Goal: Task Accomplishment & Management: Complete application form

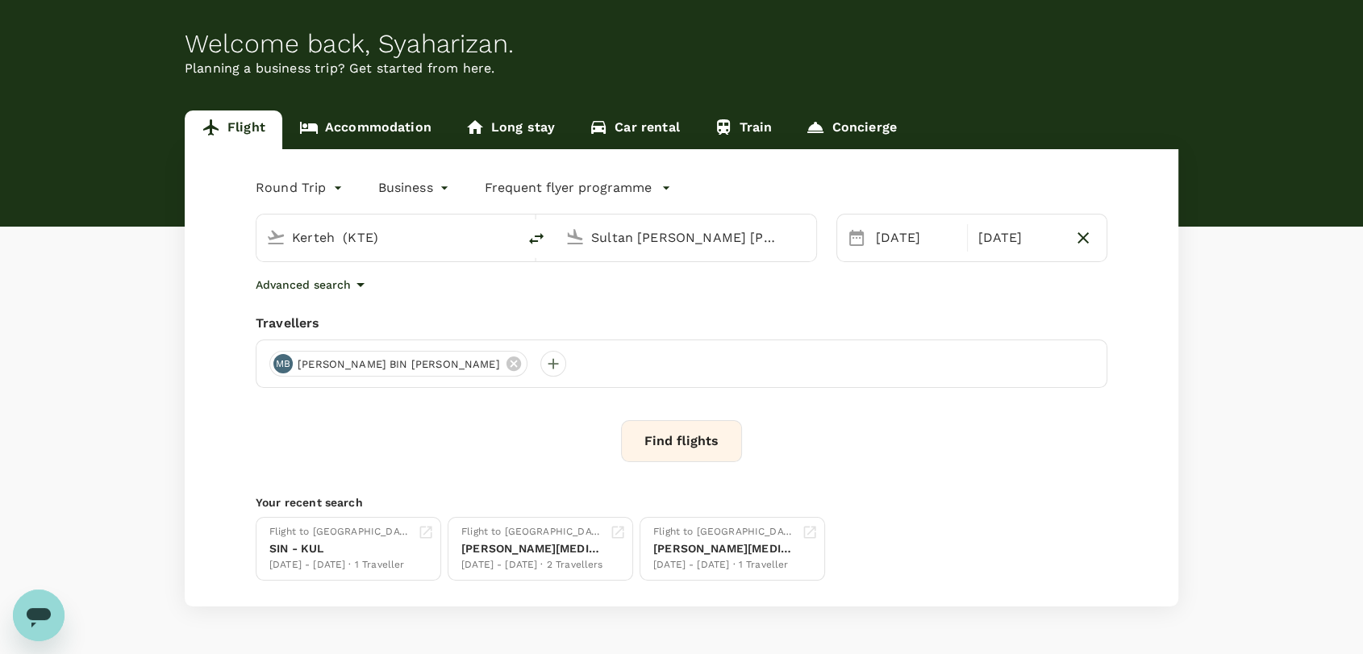
scroll to position [90, 0]
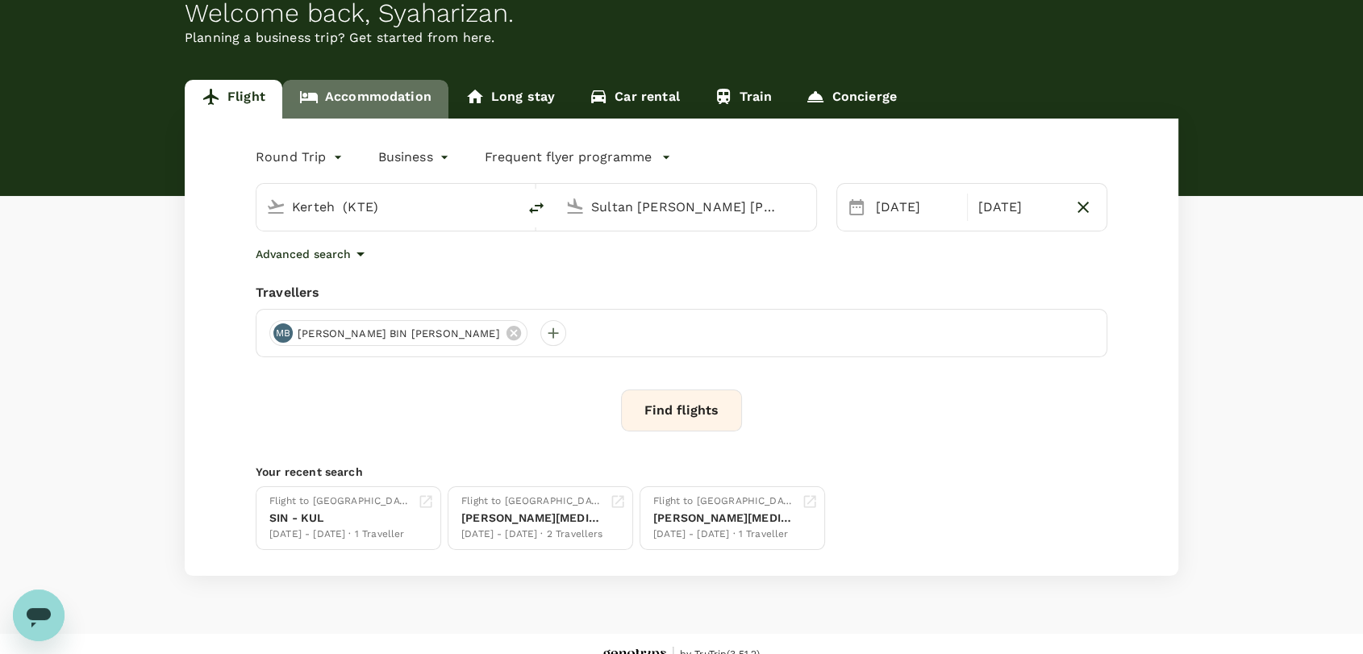
click at [365, 102] on link "Accommodation" at bounding box center [365, 99] width 166 height 39
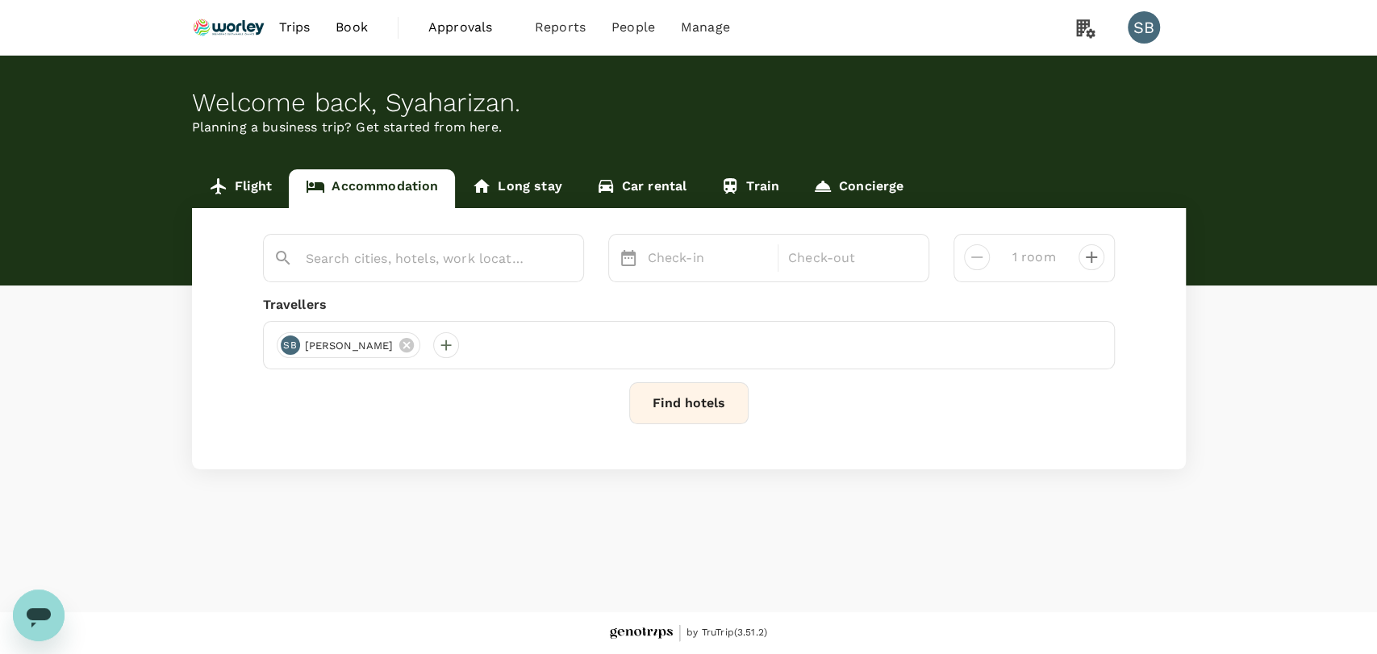
type input "2 rooms"
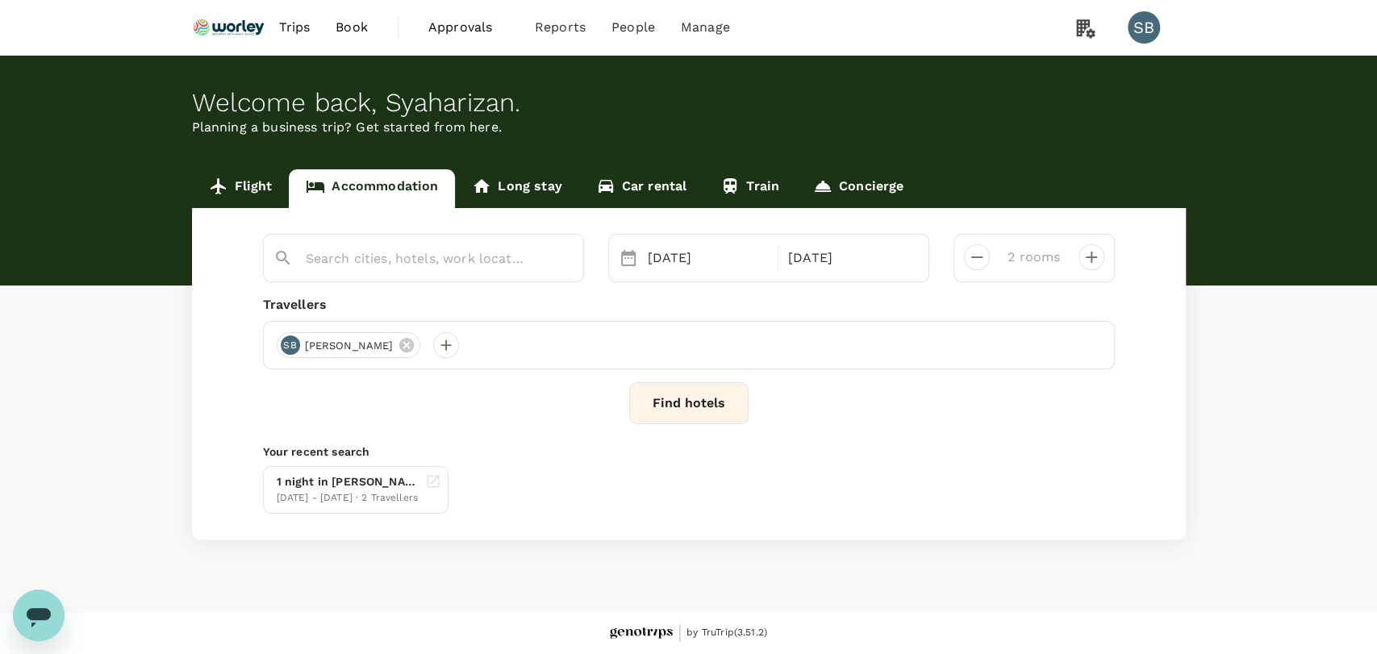
type input "75 [PERSON_NAME]"
click at [455, 254] on input "75 [PERSON_NAME]" at bounding box center [417, 258] width 223 height 25
click at [561, 255] on icon "Clear" at bounding box center [562, 259] width 16 height 16
paste input "Ji Hotel Weihai [GEOGRAPHIC_DATA]"
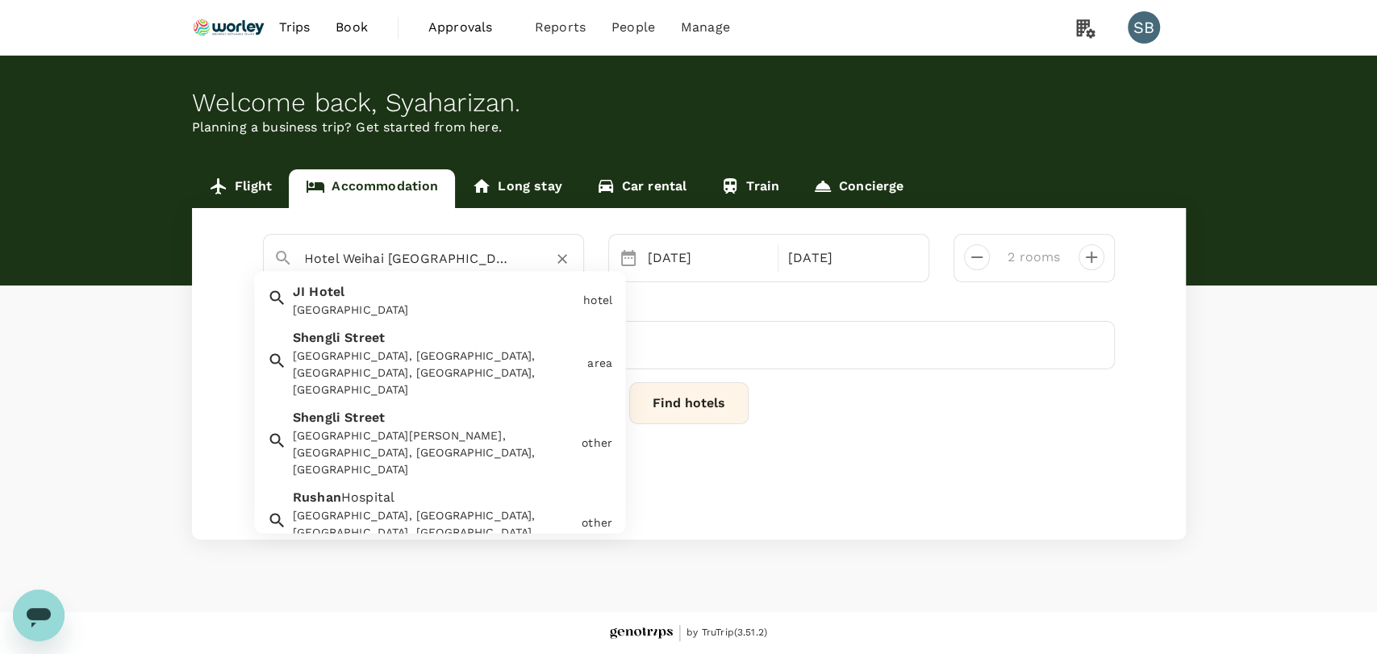
click at [361, 306] on div "[GEOGRAPHIC_DATA]" at bounding box center [435, 311] width 284 height 17
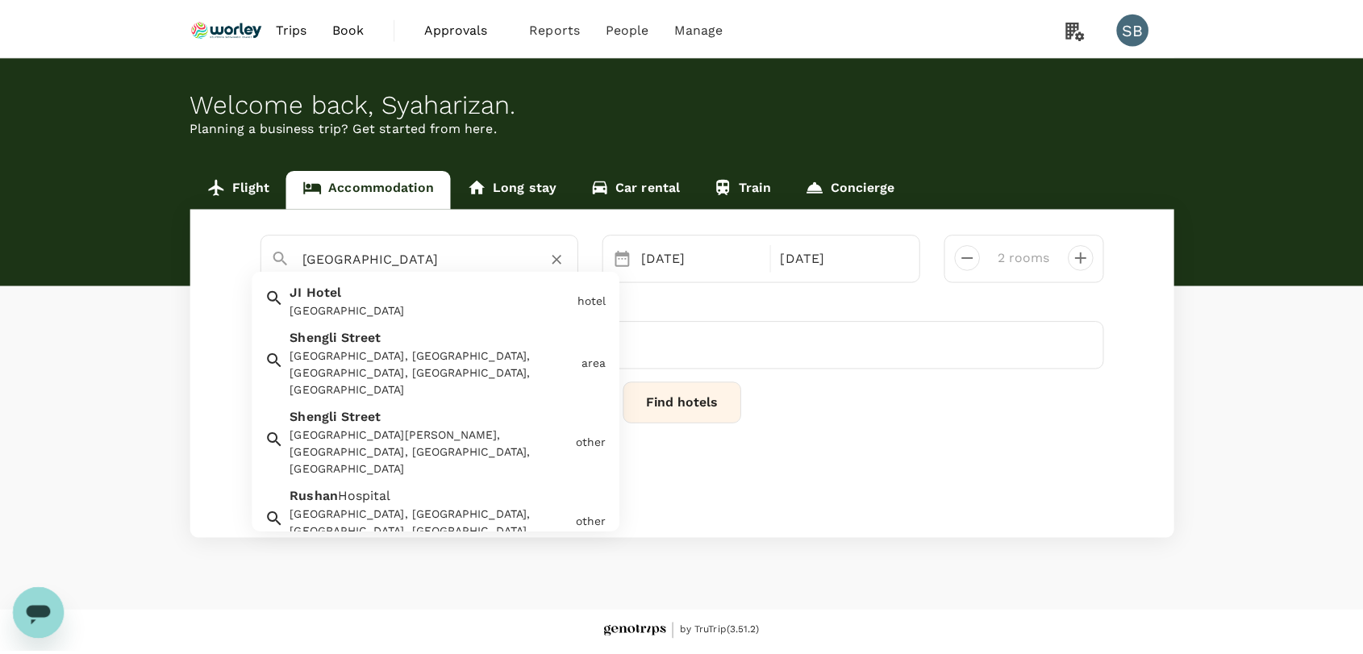
scroll to position [0, 0]
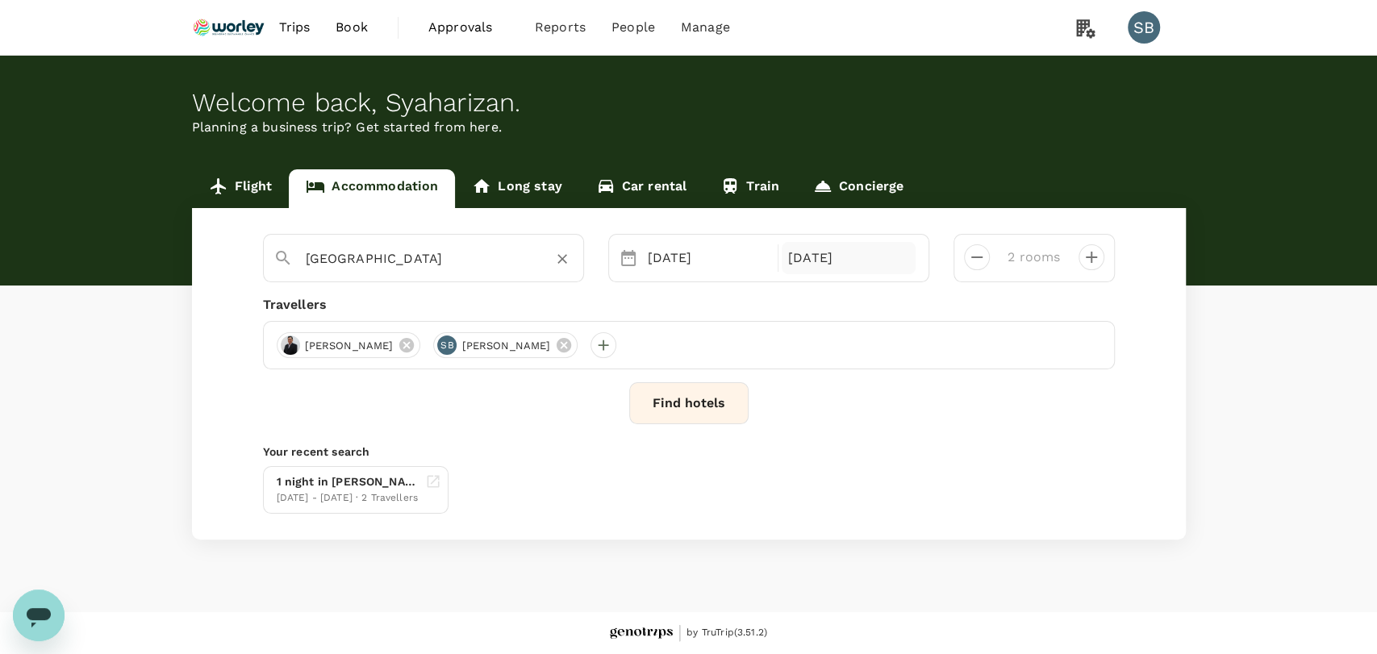
type input "[GEOGRAPHIC_DATA]"
click at [832, 253] on div "[DATE]" at bounding box center [849, 258] width 134 height 32
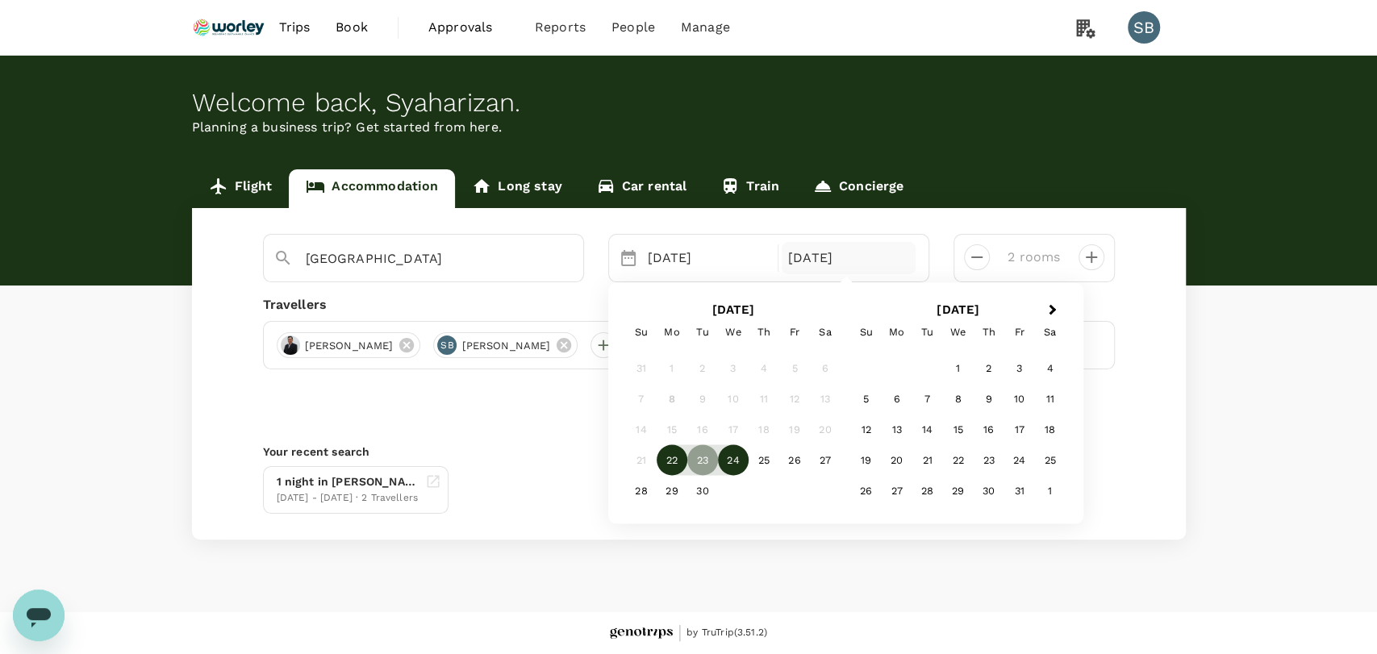
click at [729, 448] on div "24" at bounding box center [733, 460] width 31 height 31
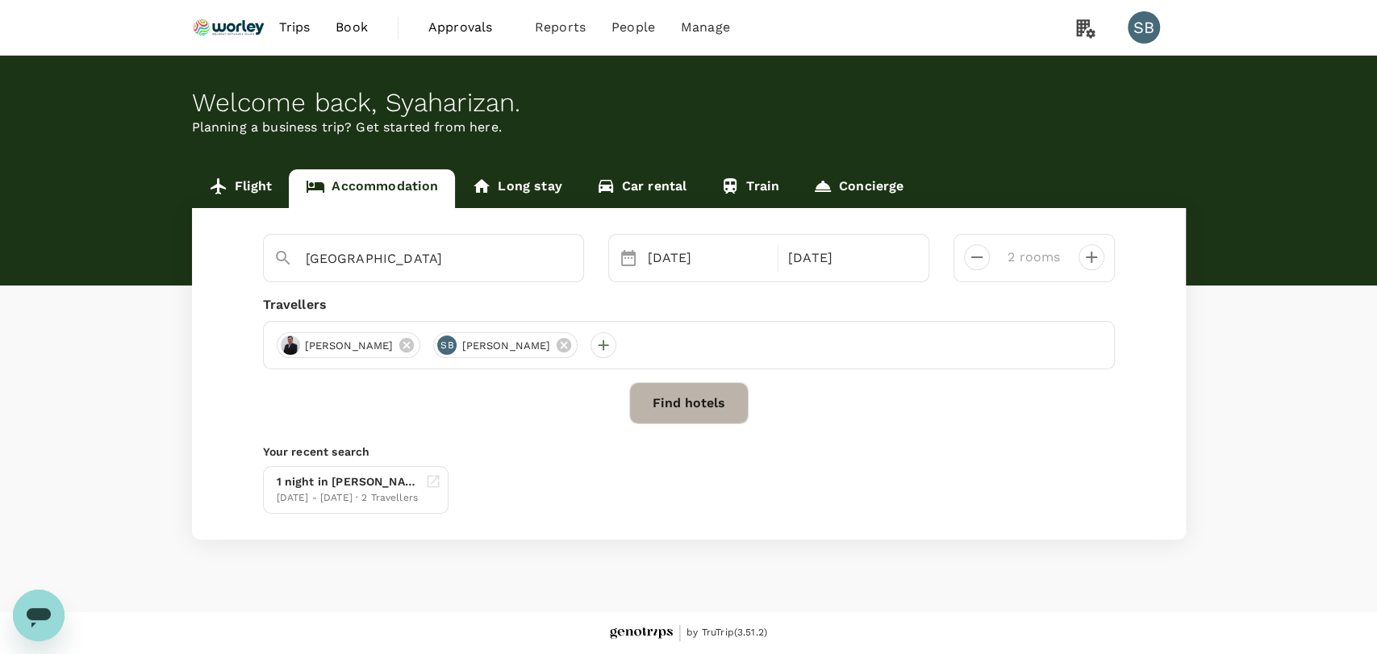
click at [668, 397] on button "Find hotels" at bounding box center [688, 403] width 119 height 42
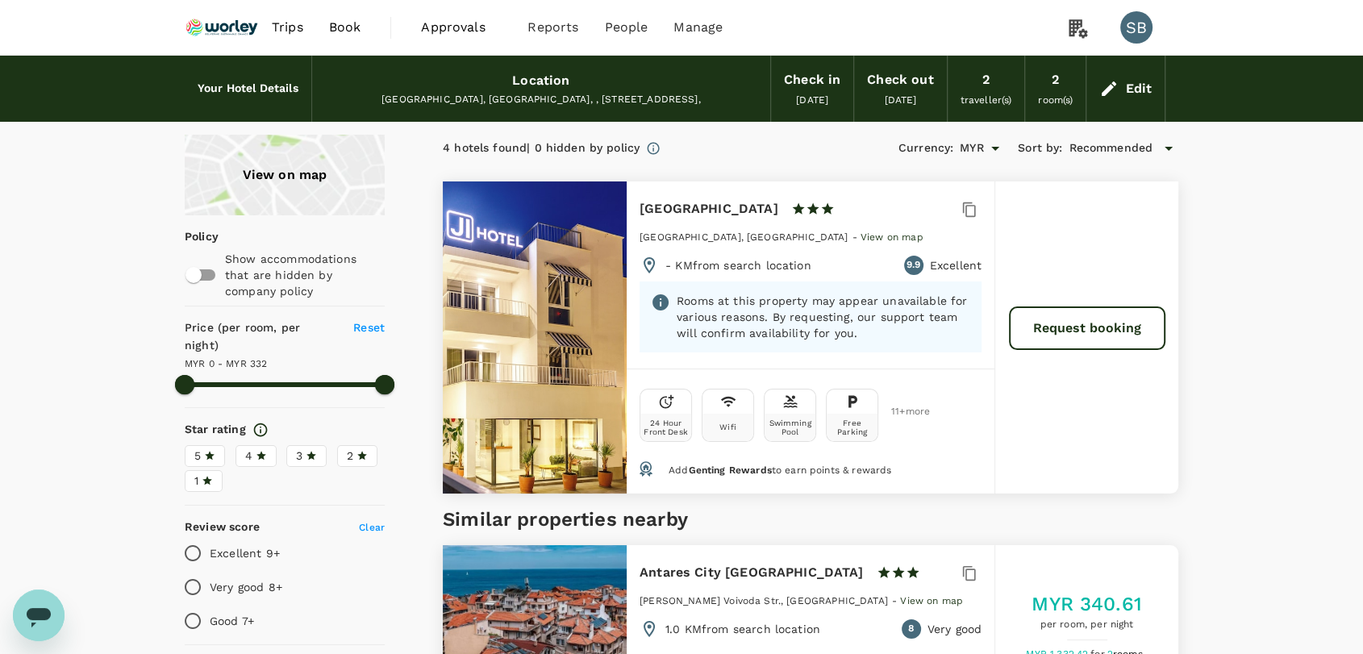
type input "332"
click at [1114, 87] on icon at bounding box center [1109, 88] width 19 height 19
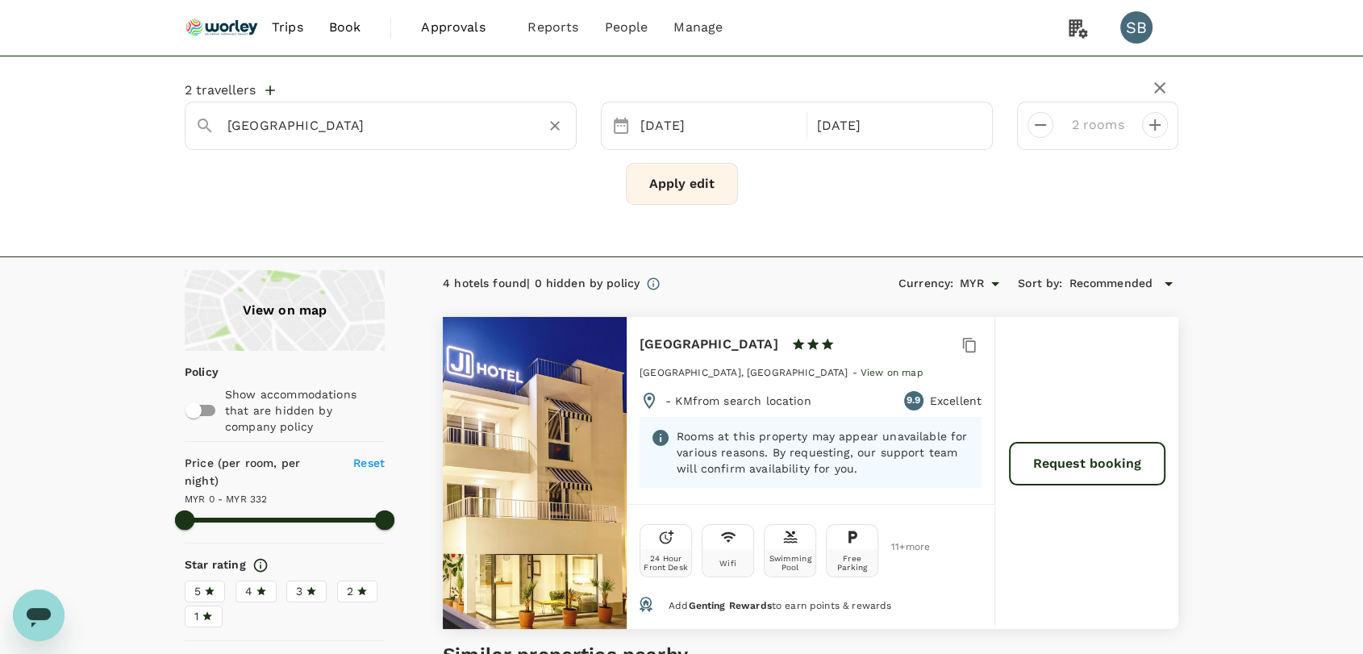
click at [565, 134] on div at bounding box center [555, 126] width 23 height 23
paste input "i [GEOGRAPHIC_DATA]"
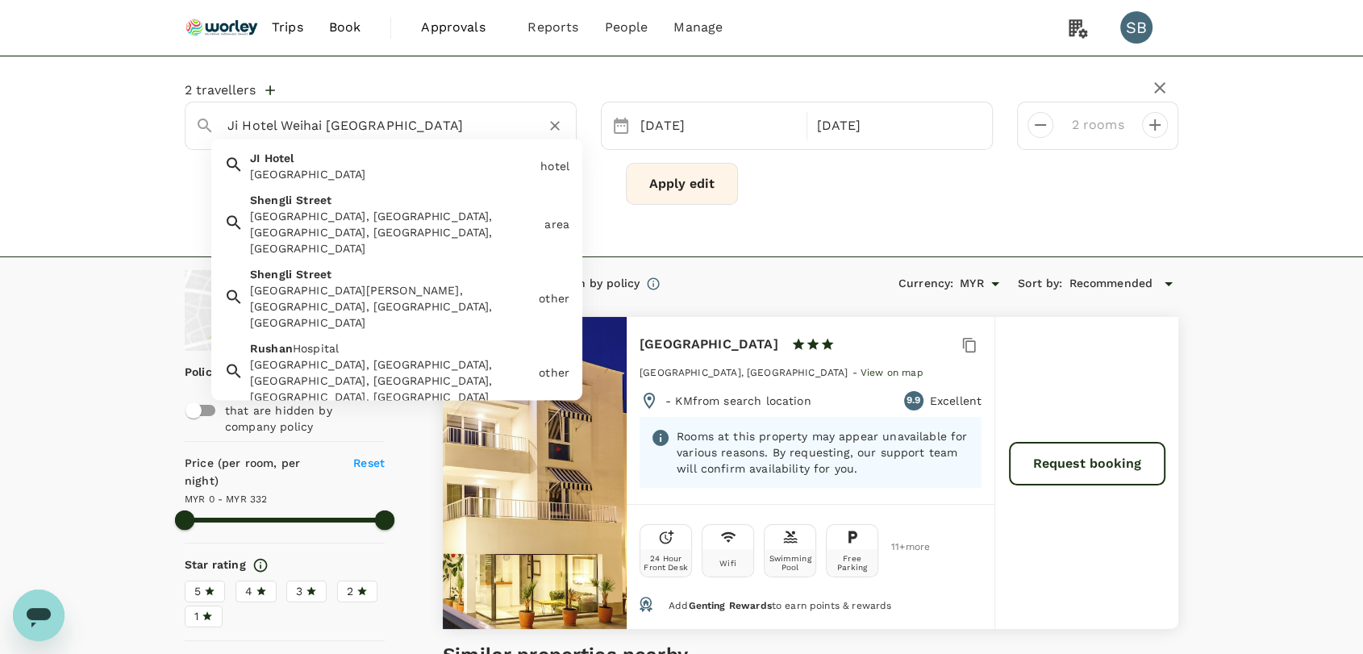
drag, startPoint x: 285, startPoint y: 121, endPoint x: 65, endPoint y: 66, distance: 226.2
click at [81, 91] on div "2 travellers [GEOGRAPHIC_DATA] [GEOGRAPHIC_DATA] [GEOGRAPHIC_DATA], [GEOGRAPHIC…" at bounding box center [681, 157] width 1363 height 202
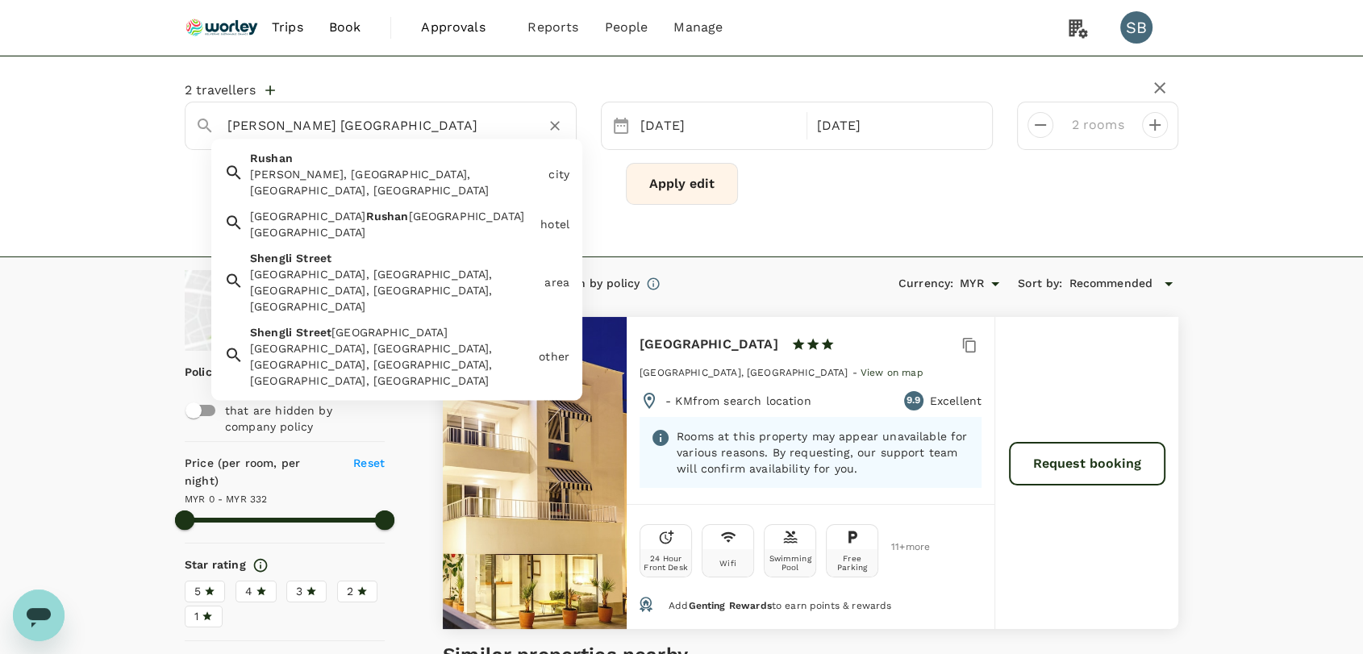
click at [323, 171] on div "[PERSON_NAME], [GEOGRAPHIC_DATA], [GEOGRAPHIC_DATA], [GEOGRAPHIC_DATA]" at bounding box center [396, 182] width 292 height 32
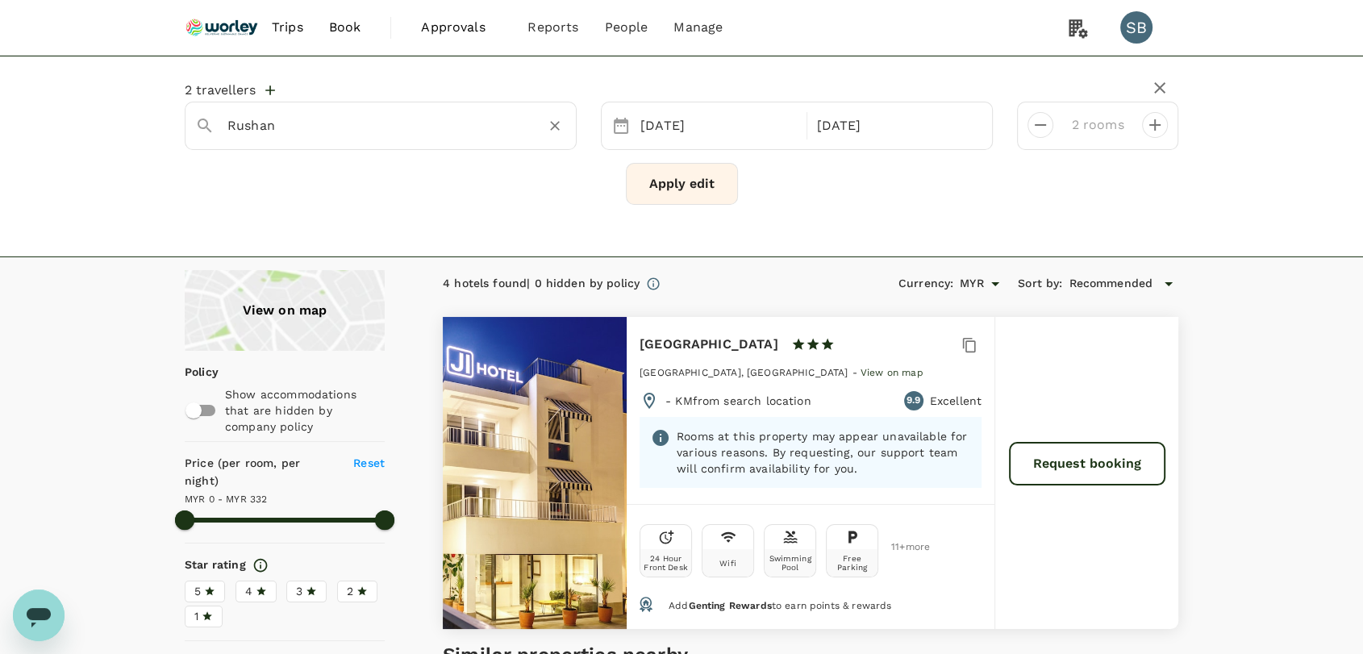
type input "Rushan"
click at [706, 193] on button "Apply edit" at bounding box center [682, 184] width 112 height 42
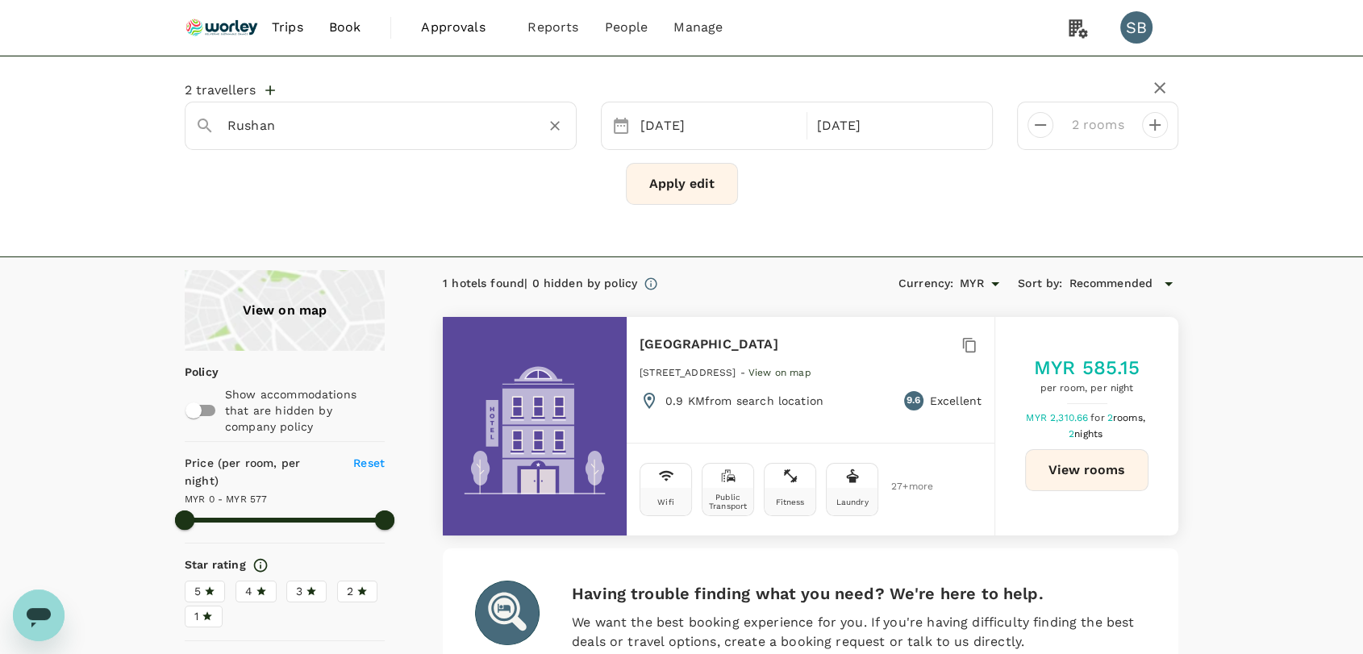
click at [364, 134] on input "Rushan" at bounding box center [374, 125] width 294 height 25
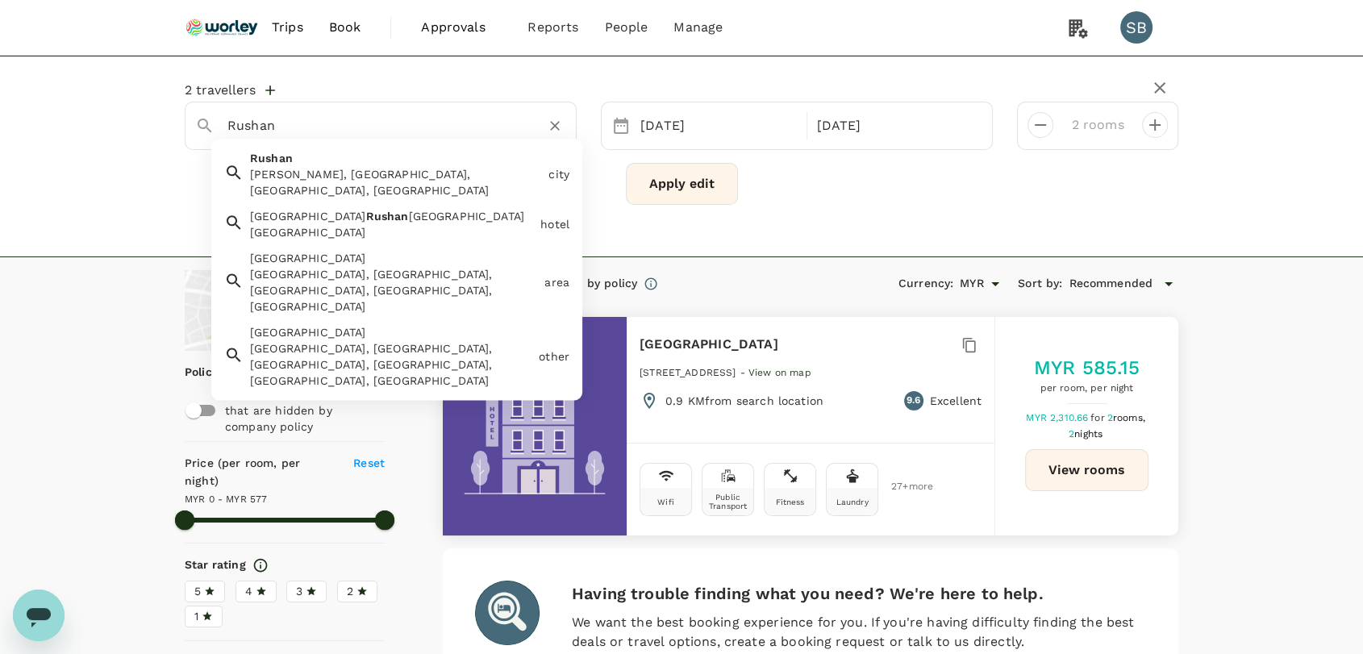
click at [344, 244] on div "[GEOGRAPHIC_DATA], [GEOGRAPHIC_DATA], [GEOGRAPHIC_DATA], [GEOGRAPHIC_DATA]" at bounding box center [391, 279] width 294 height 71
type input "[GEOGRAPHIC_DATA]"
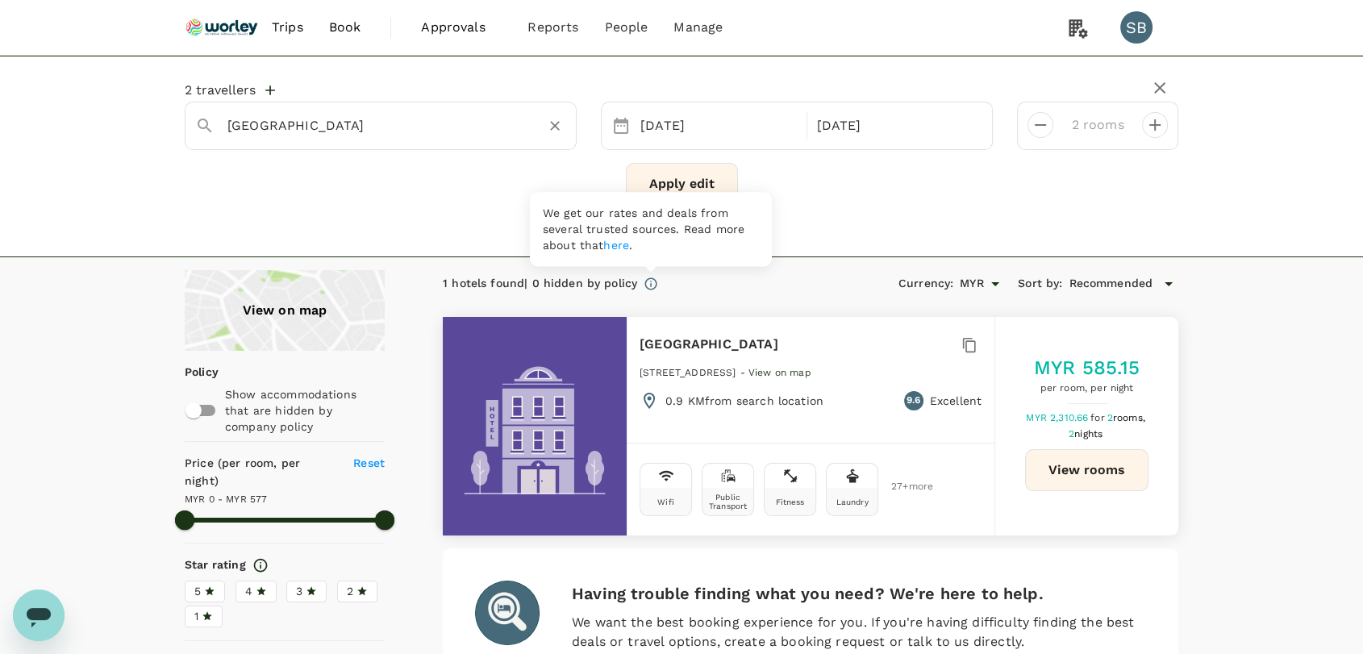
click at [710, 173] on button "Apply edit" at bounding box center [682, 184] width 112 height 42
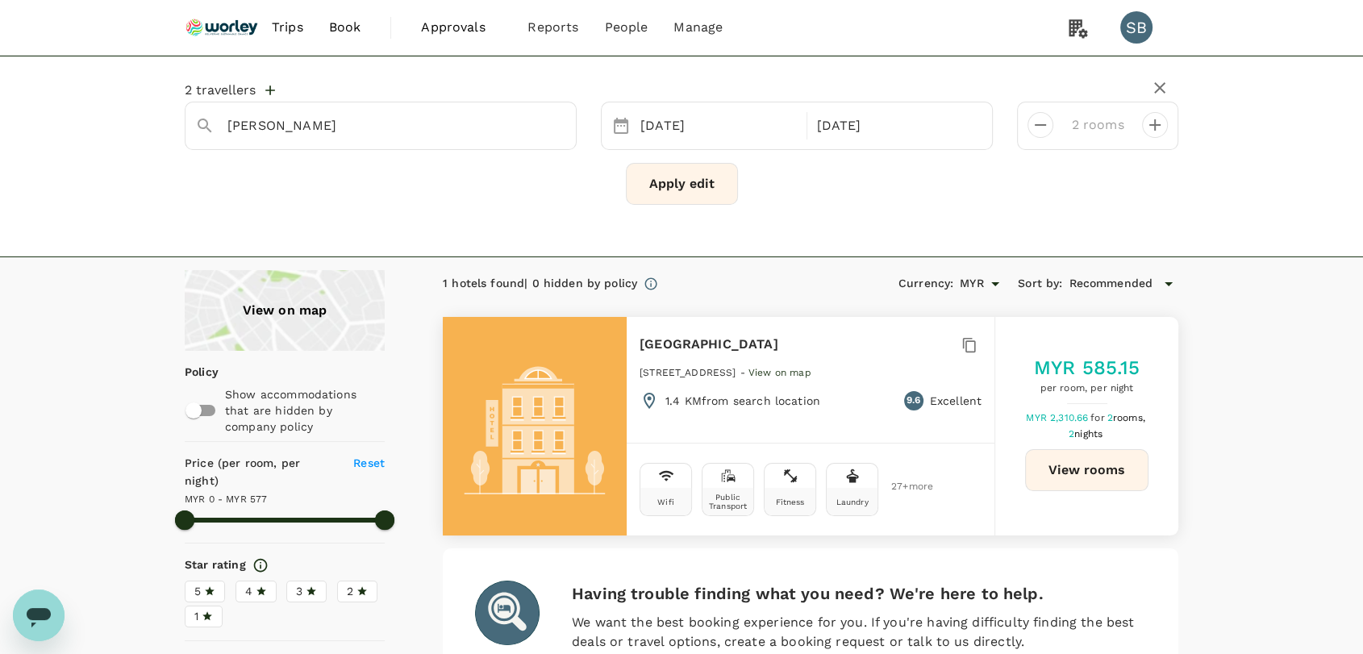
type input "576"
click at [303, 127] on input "[PERSON_NAME]" at bounding box center [374, 125] width 294 height 25
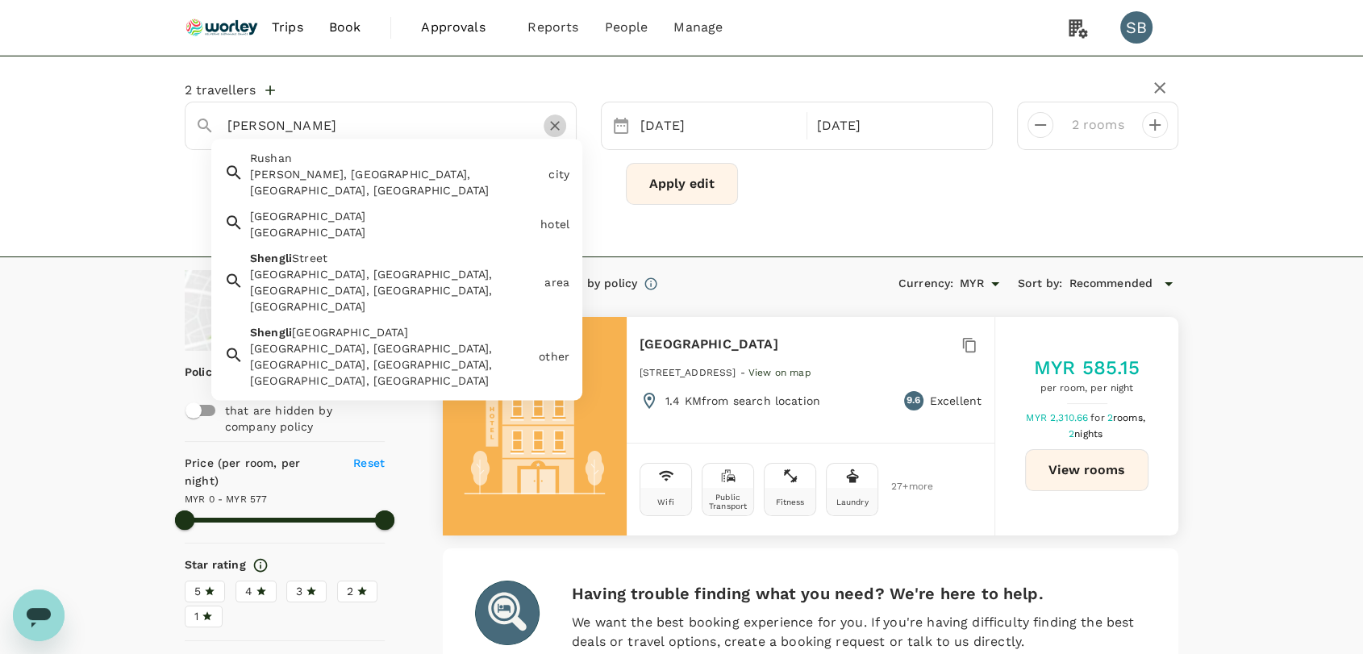
click at [549, 125] on icon "Clear" at bounding box center [555, 126] width 16 height 16
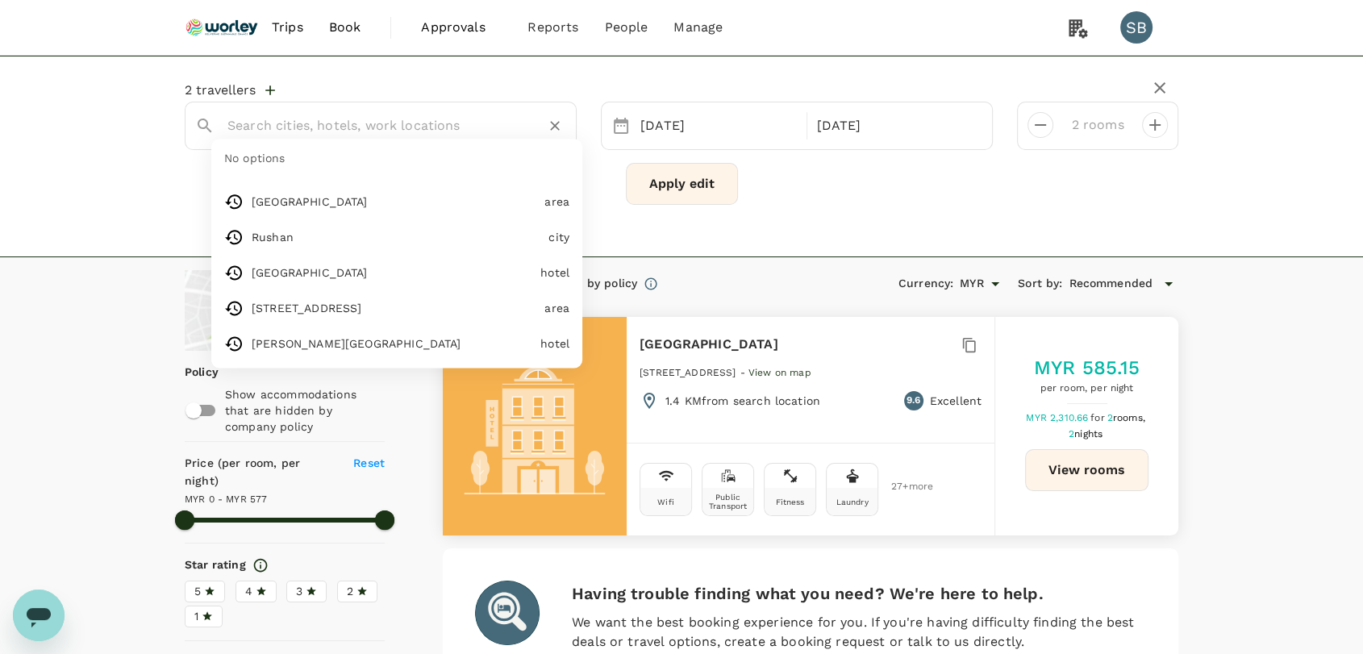
paste input "Swissôtel Shenyang"
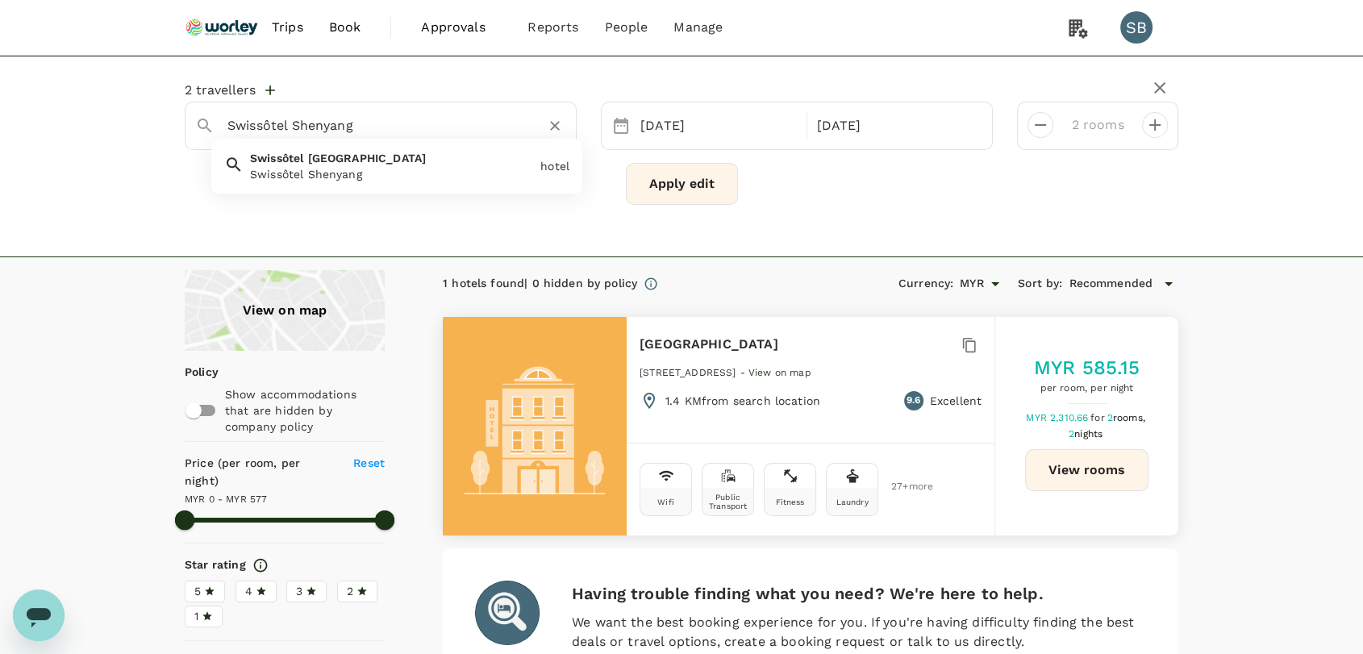
click at [452, 152] on div "Swissôtel Shenyang Swissôtel Shenyang" at bounding box center [389, 163] width 290 height 39
type input "Swissôtel Shenyang"
click at [689, 194] on button "Apply edit" at bounding box center [682, 184] width 112 height 42
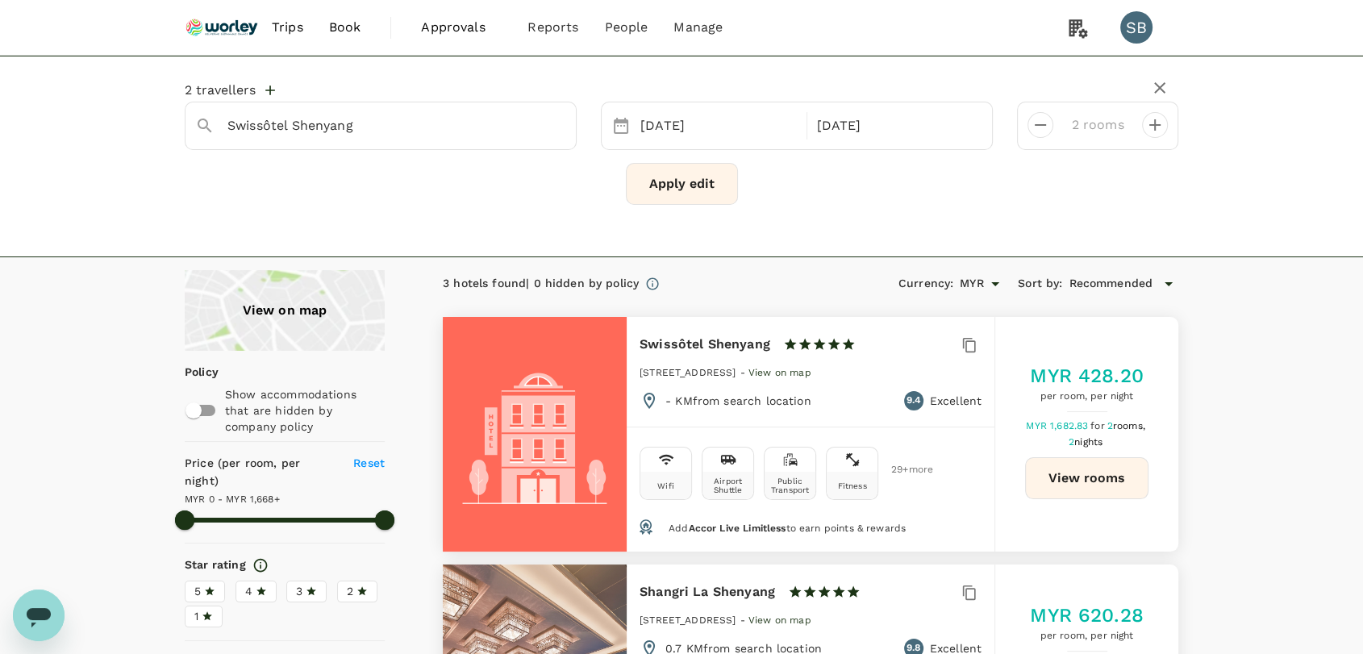
type input "1667"
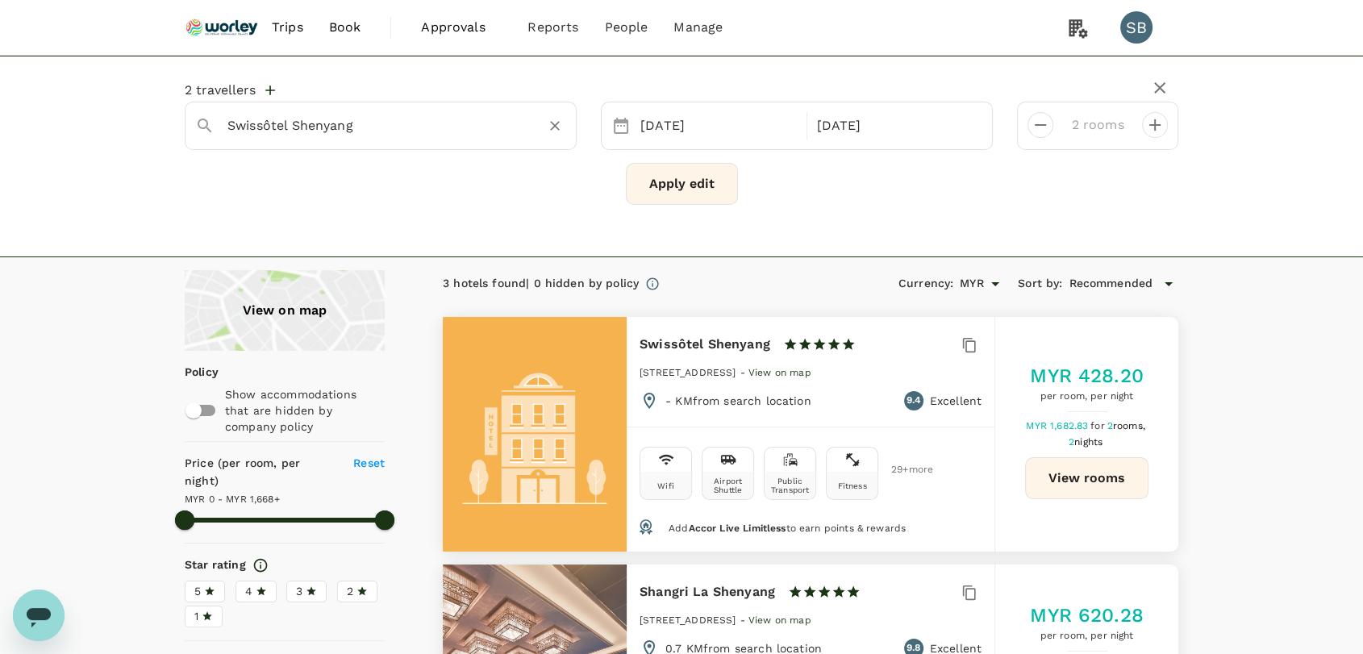
click at [553, 115] on button "Clear" at bounding box center [555, 126] width 23 height 23
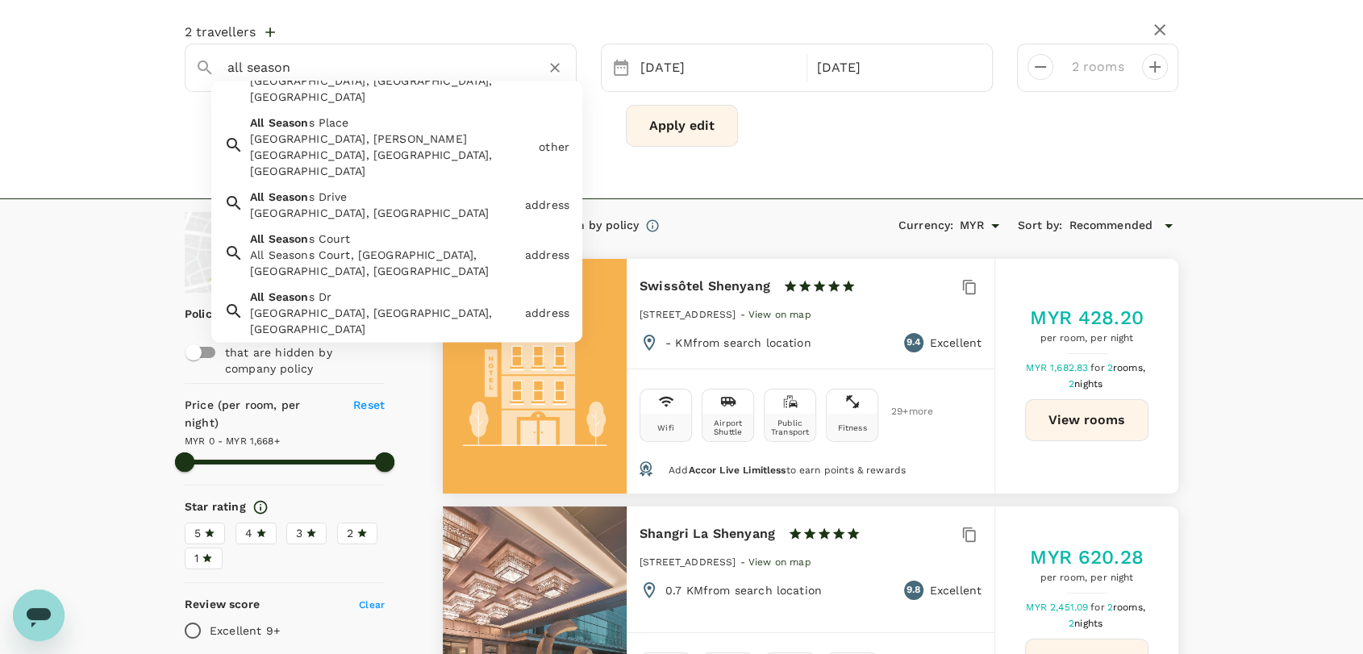
scroll to position [90, 0]
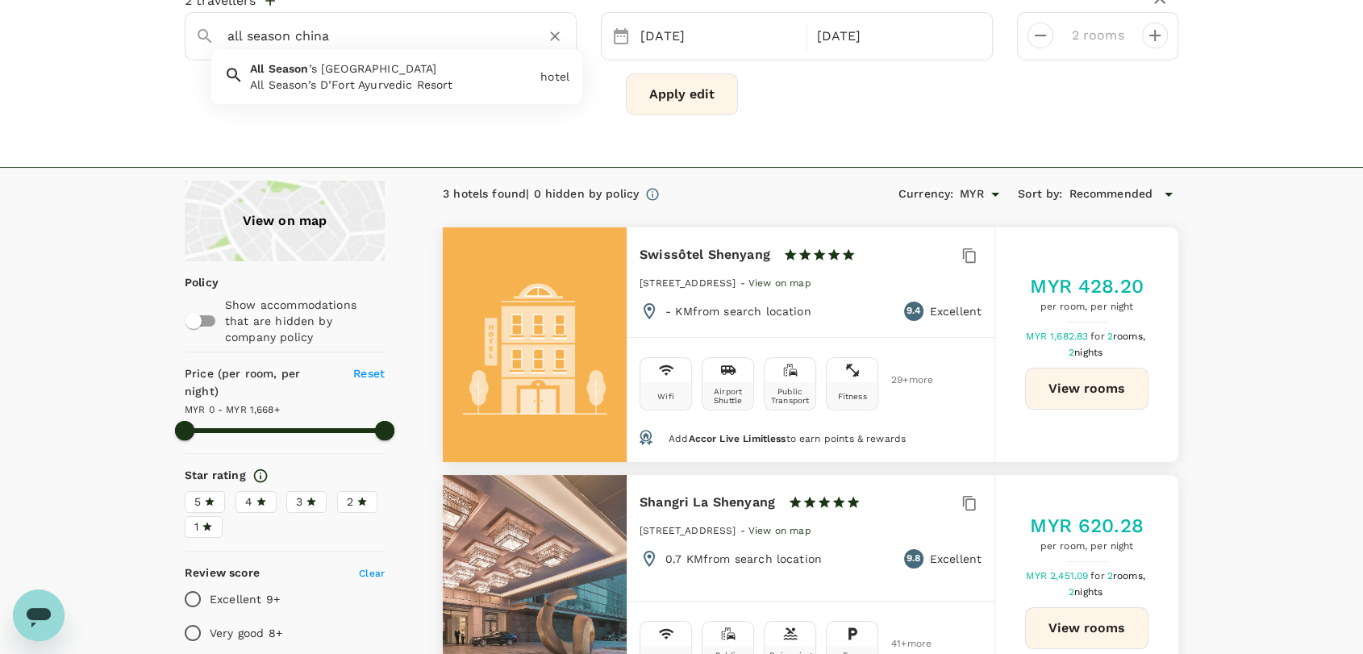
click at [416, 79] on div "All Season’s D’Fort Ayurvedic Resort" at bounding box center [392, 85] width 284 height 16
type input "All Season’s D’Fort Ayurvedic Resort"
click at [657, 87] on button "Apply edit" at bounding box center [682, 94] width 112 height 42
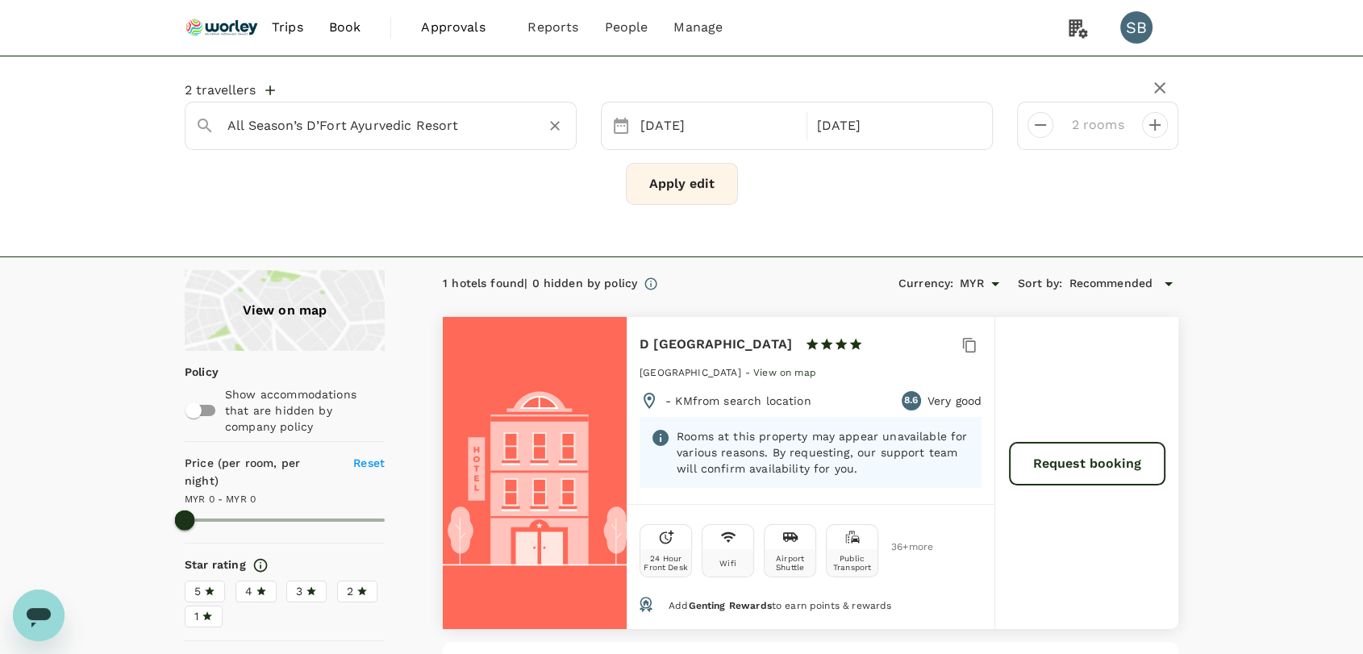
click at [545, 126] on button "Clear" at bounding box center [555, 126] width 23 height 23
click at [359, 120] on input "text" at bounding box center [374, 125] width 294 height 25
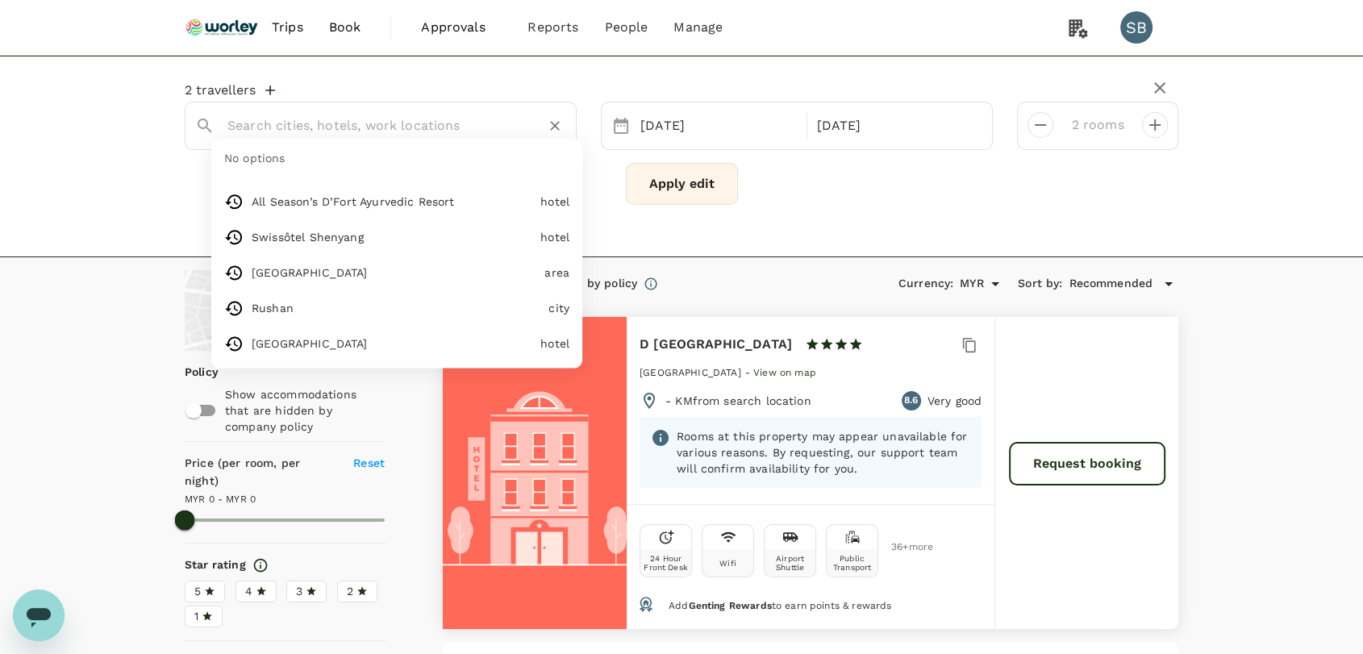
paste input "Ji Hotel Weihai [GEOGRAPHIC_DATA]"
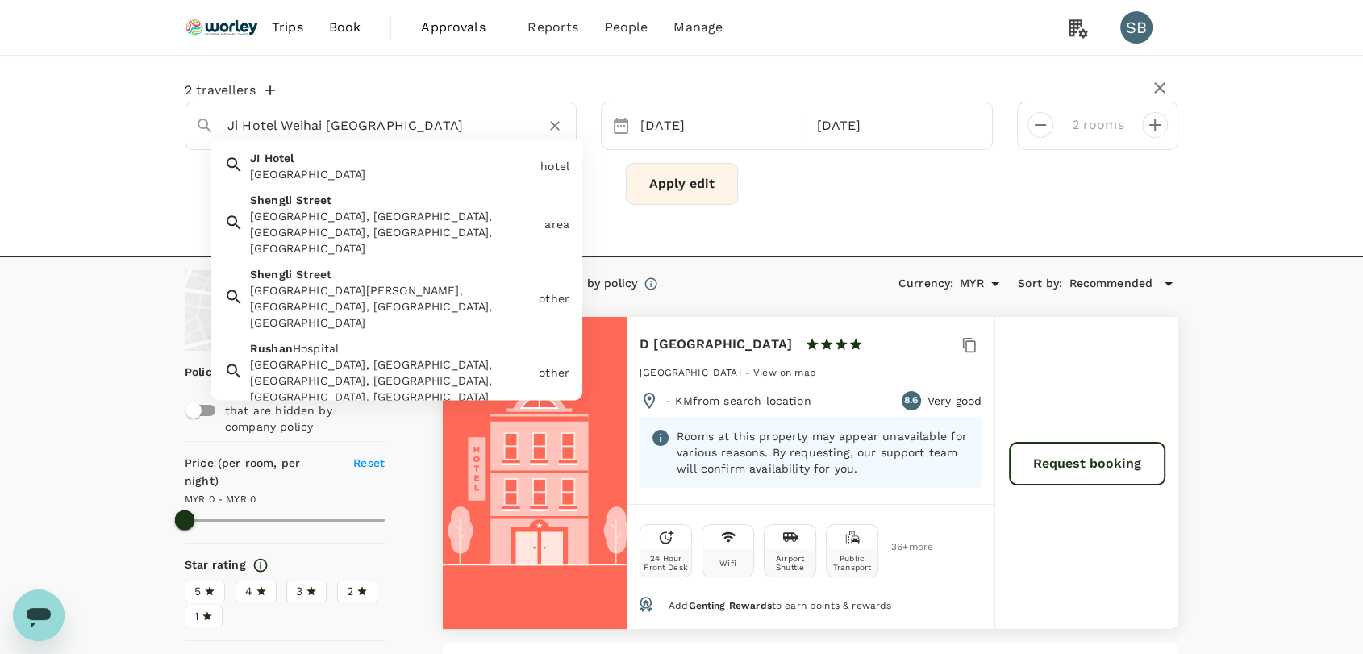
click at [385, 175] on div "[GEOGRAPHIC_DATA]" at bounding box center [392, 174] width 284 height 16
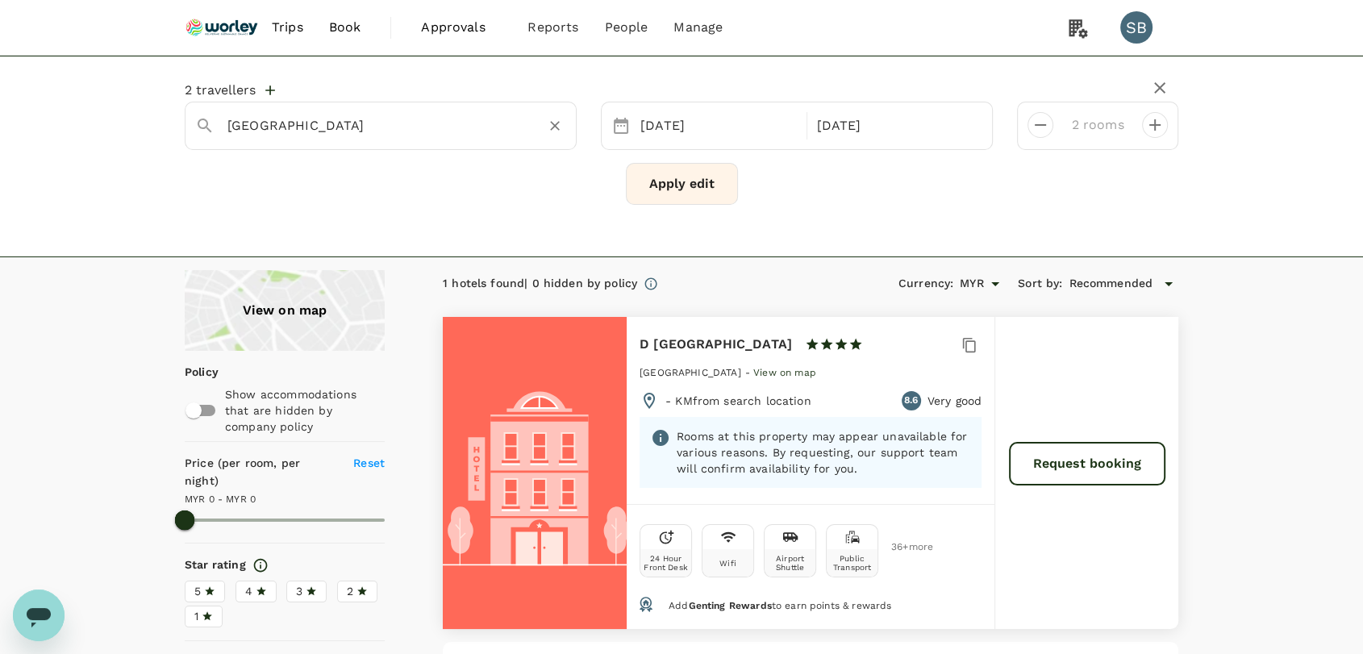
type input "[GEOGRAPHIC_DATA]"
click at [648, 178] on button "Apply edit" at bounding box center [682, 184] width 112 height 42
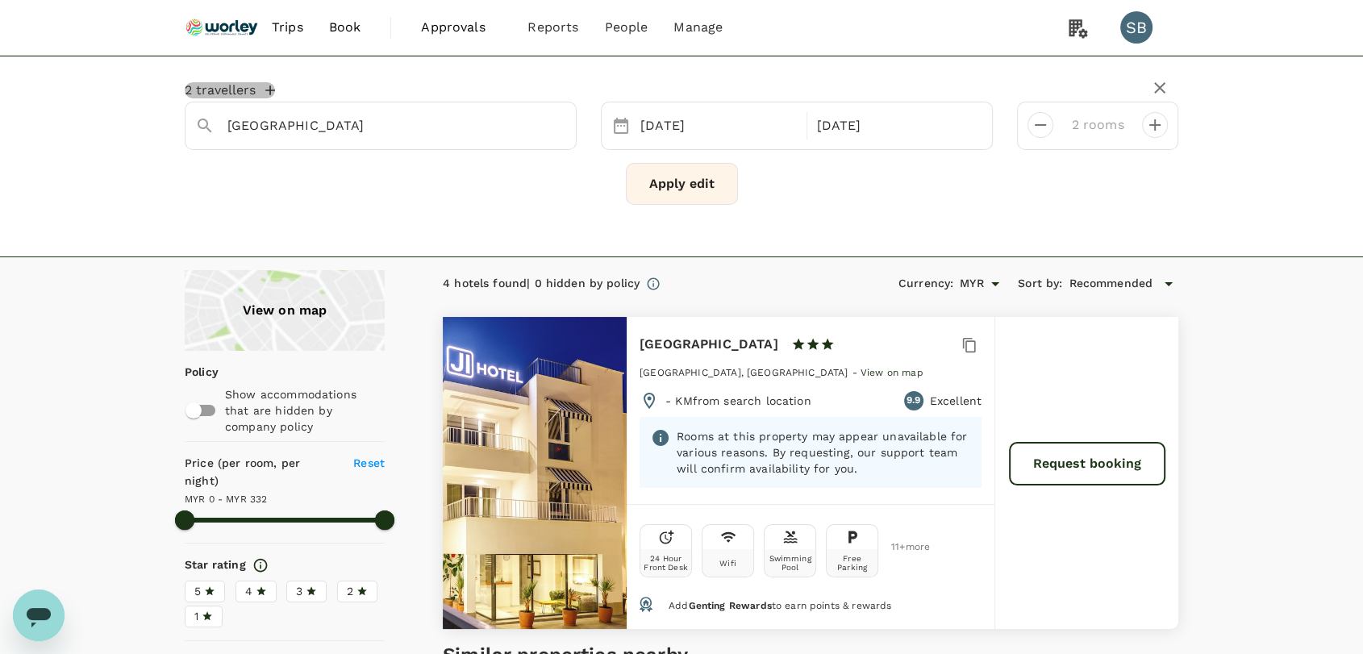
click at [268, 88] on icon "button" at bounding box center [270, 90] width 16 height 16
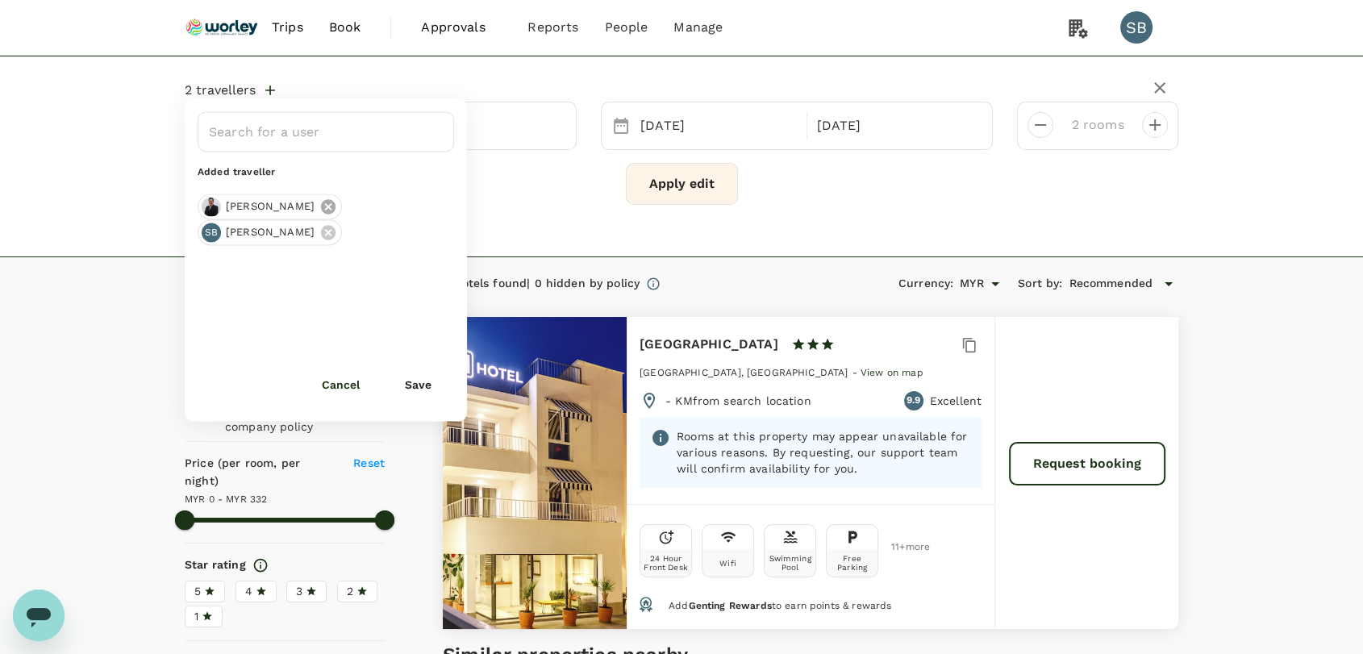
click at [321, 210] on icon at bounding box center [328, 206] width 15 height 15
drag, startPoint x: 390, startPoint y: 206, endPoint x: 379, endPoint y: 199, distance: 12.3
click at [336, 205] on icon at bounding box center [328, 206] width 15 height 15
click at [275, 140] on input "text" at bounding box center [314, 131] width 218 height 31
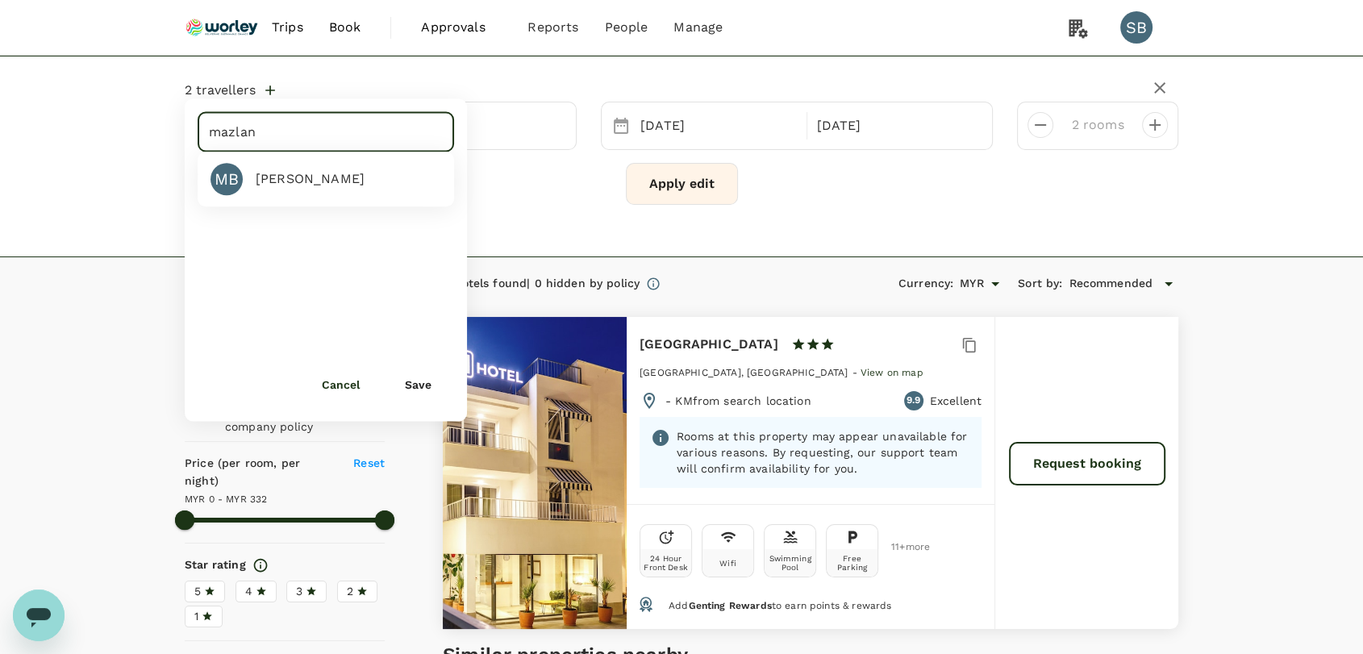
click at [279, 176] on div "[PERSON_NAME]" at bounding box center [310, 178] width 109 height 19
type input "[PERSON_NAME]"
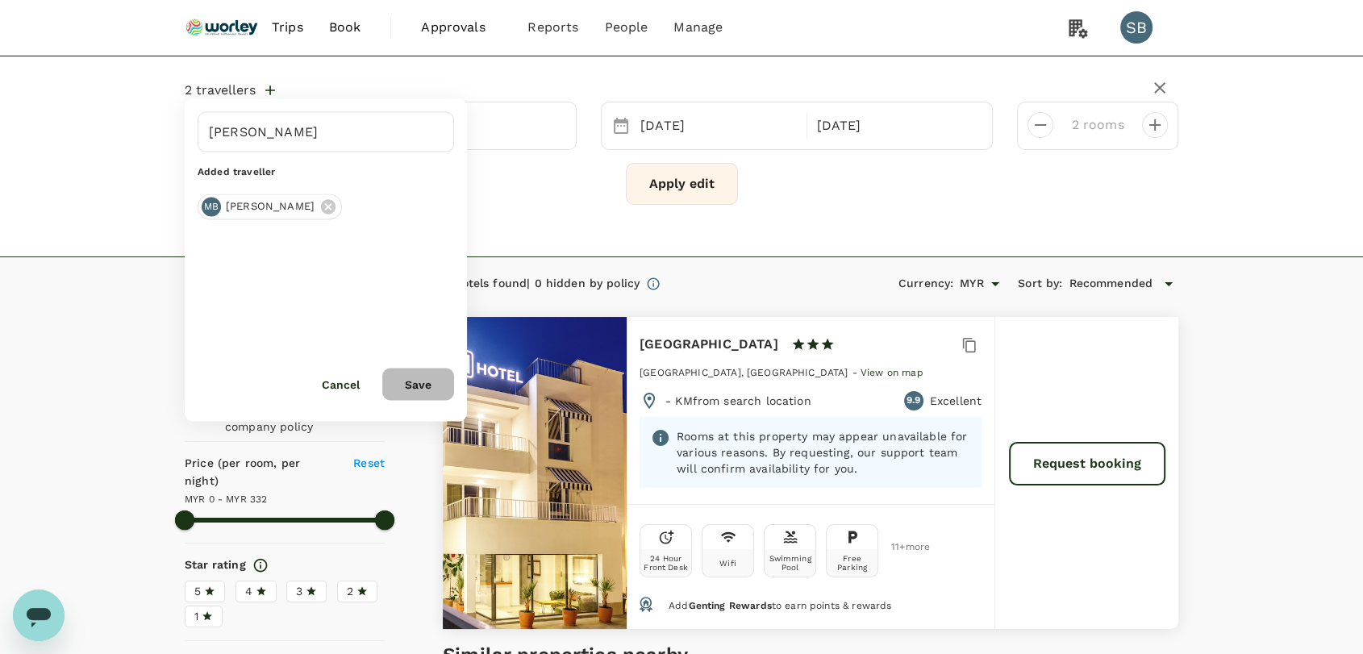
click at [421, 387] on button "Save" at bounding box center [418, 384] width 72 height 32
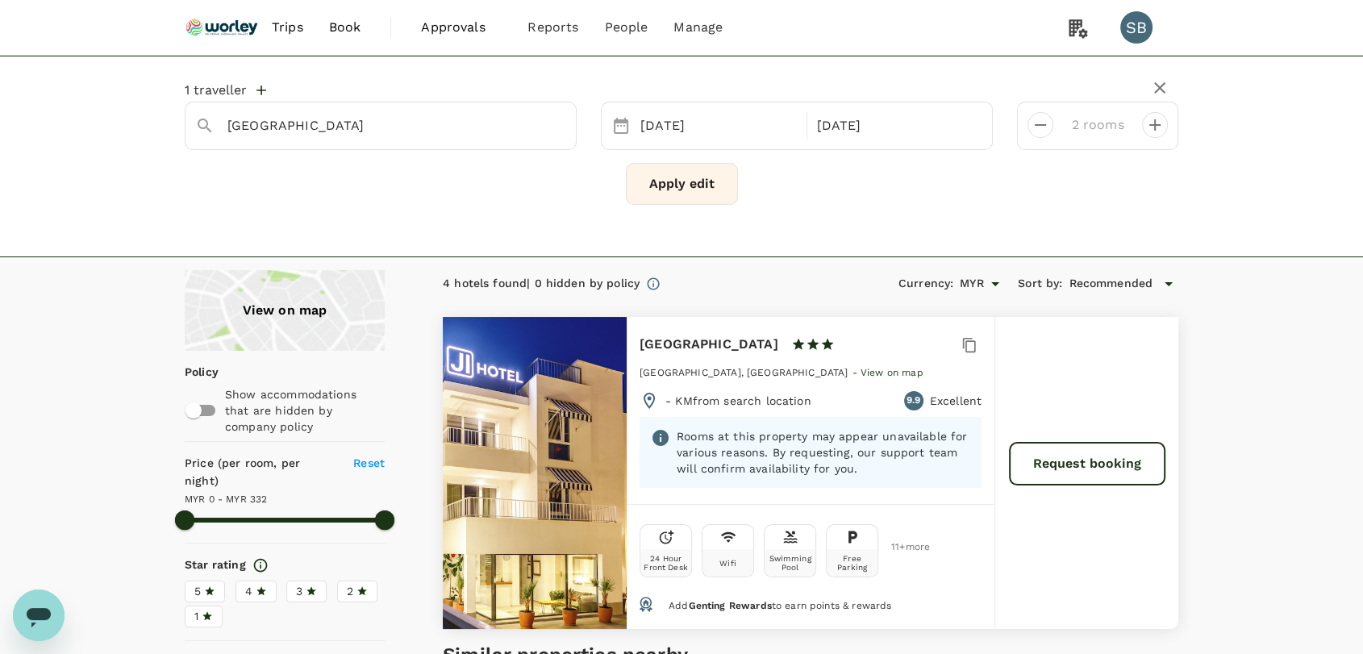
click at [261, 90] on icon "button" at bounding box center [262, 91] width 10 height 10
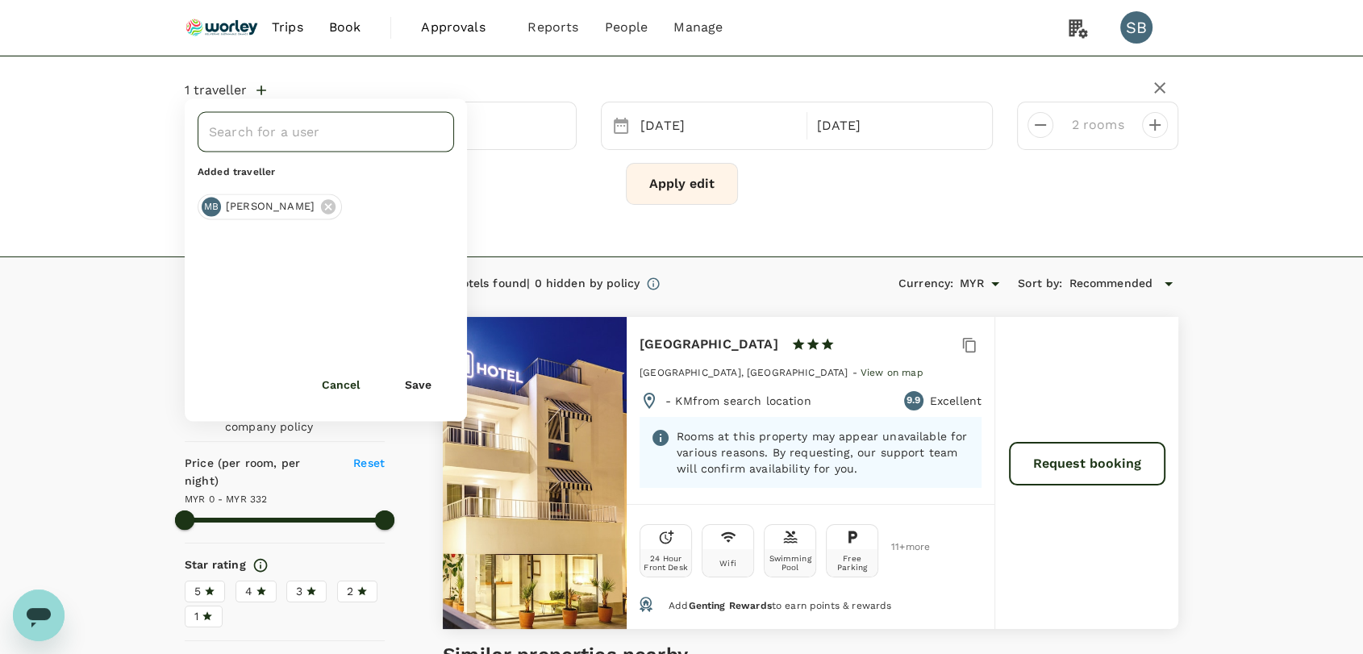
click at [253, 124] on input "text" at bounding box center [314, 131] width 218 height 31
click at [257, 212] on div "[PERSON_NAME] BIN [PERSON_NAME]" at bounding box center [326, 227] width 231 height 39
type input "zaid"
click at [420, 389] on button "Save" at bounding box center [418, 384] width 72 height 32
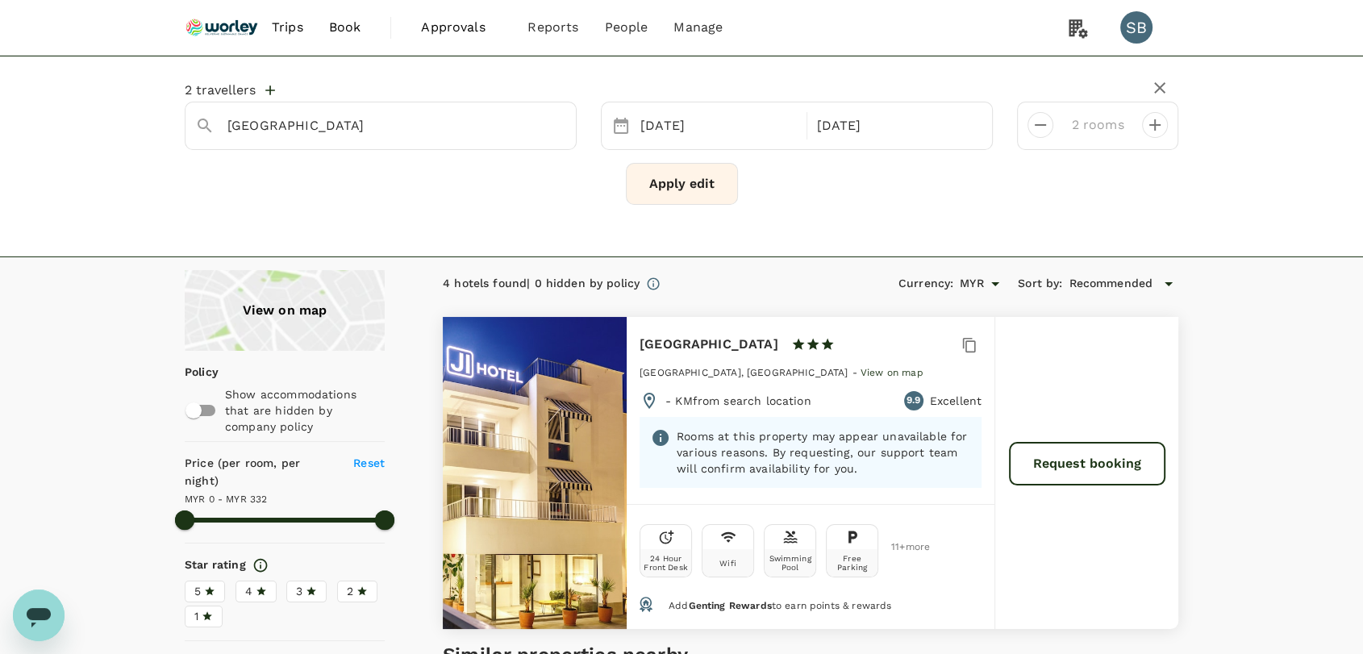
click at [371, 207] on div "2 travellers [GEOGRAPHIC_DATA] [DATE] [DATE] rooms Apply edit" at bounding box center [682, 143] width 994 height 148
drag, startPoint x: 546, startPoint y: 123, endPoint x: 495, endPoint y: 125, distance: 50.8
click at [547, 123] on icon "Clear" at bounding box center [555, 126] width 16 height 16
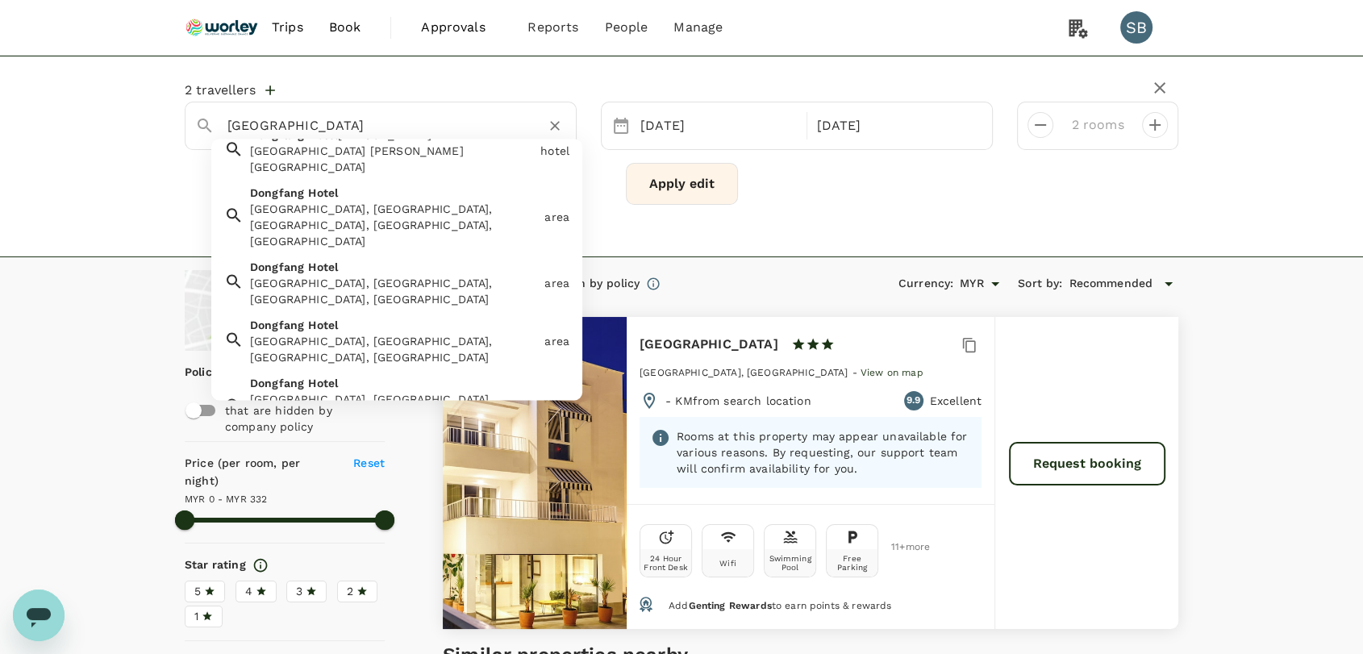
scroll to position [35, 0]
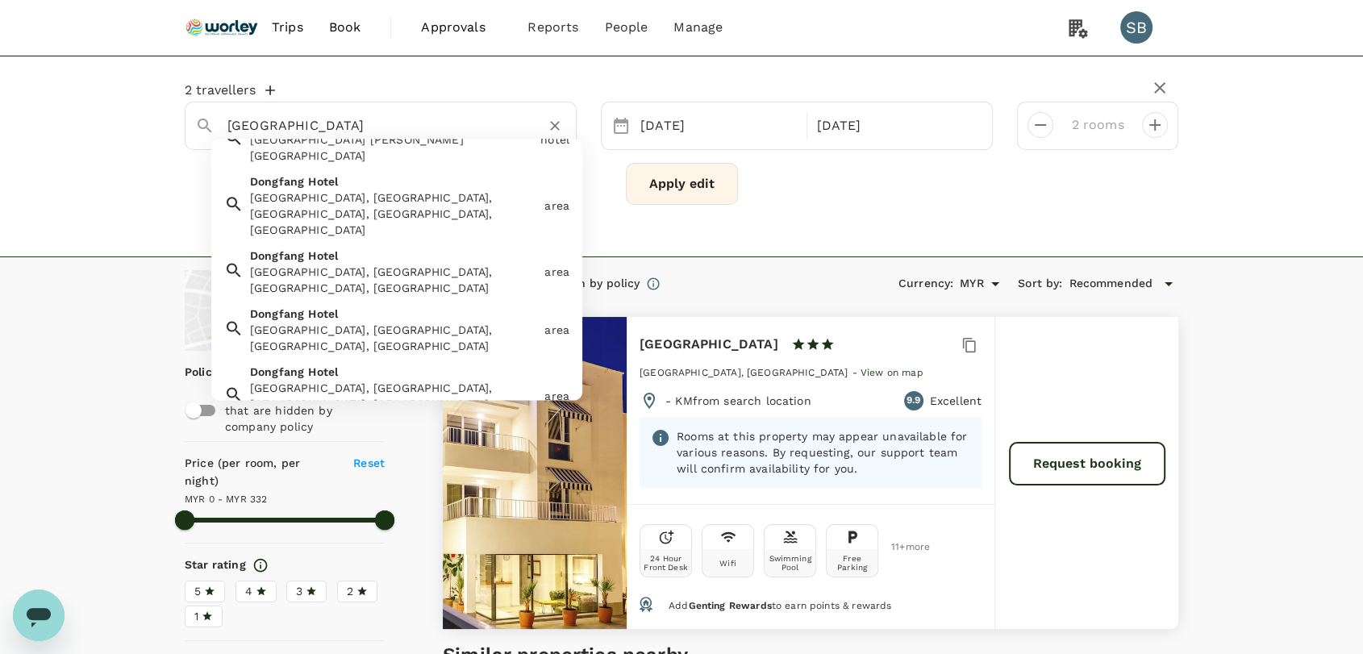
type input "[GEOGRAPHIC_DATA]"
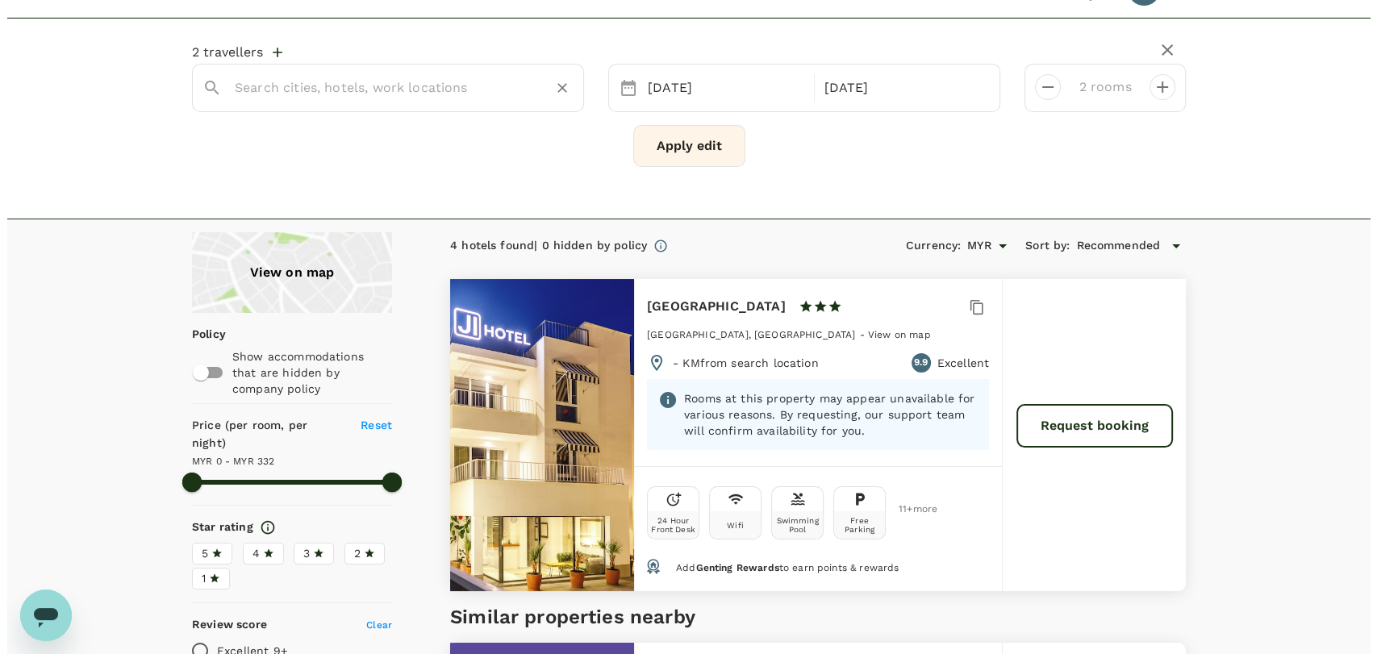
scroll to position [0, 0]
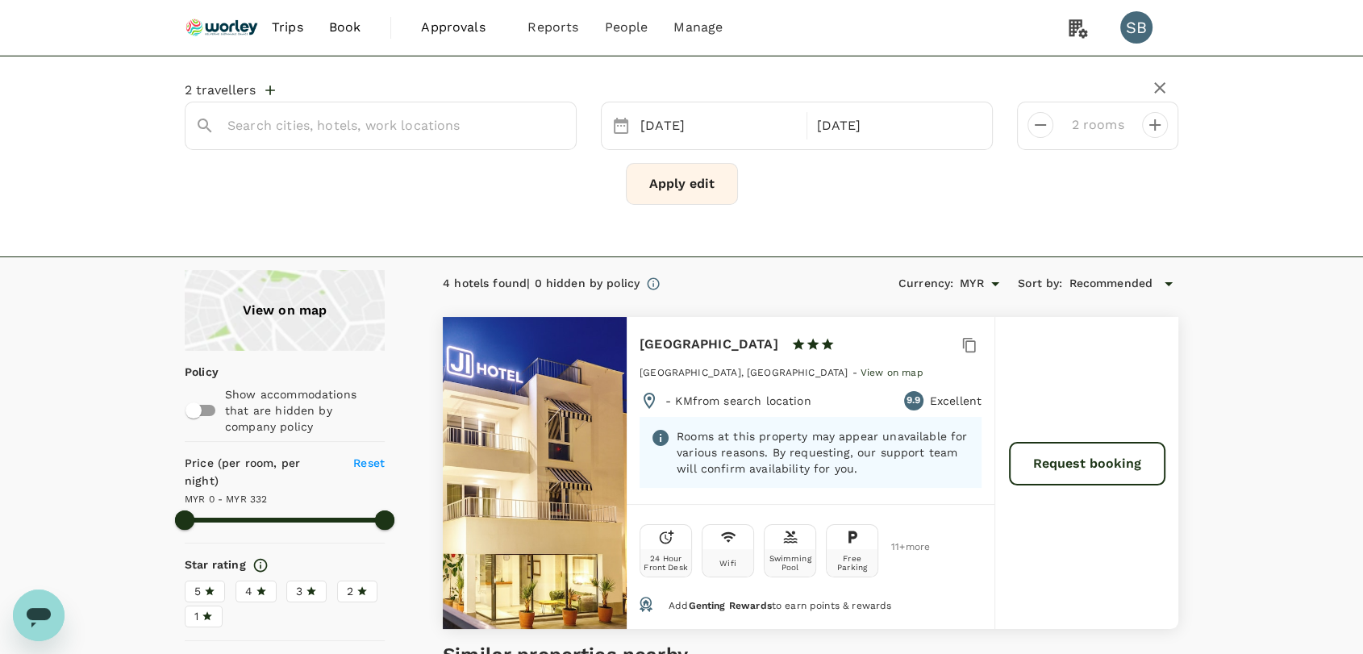
click at [203, 24] on img at bounding box center [222, 27] width 74 height 35
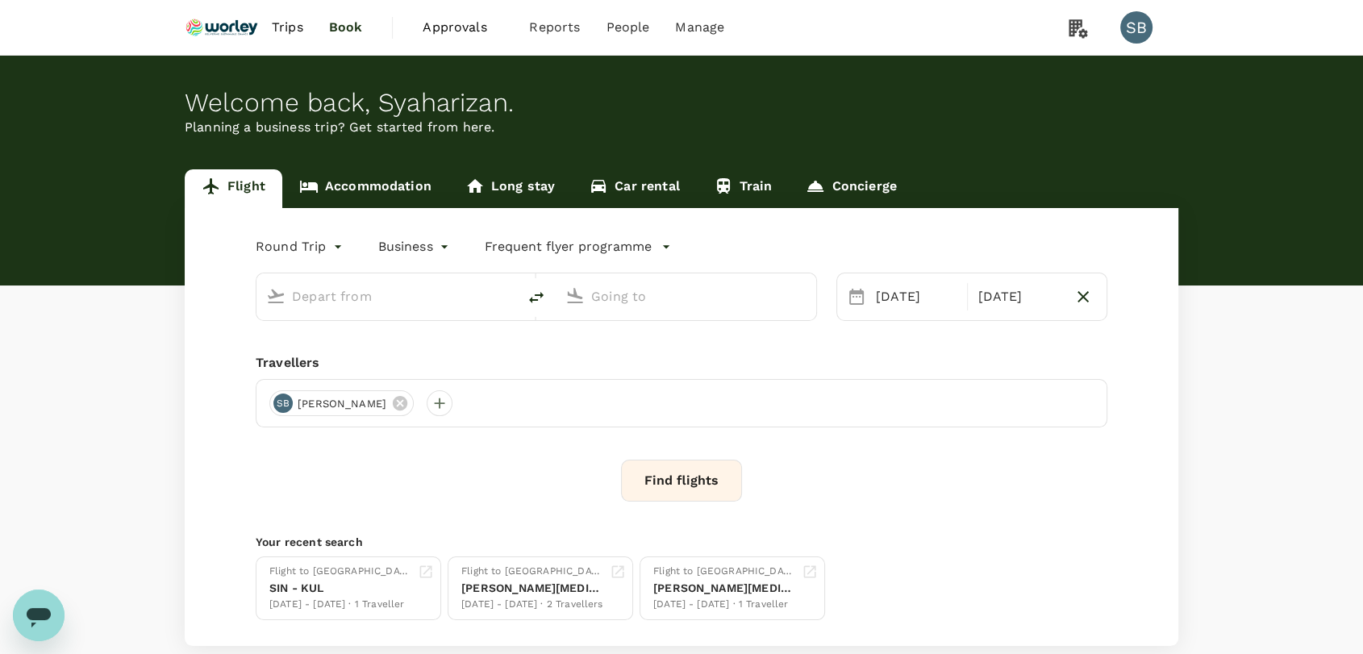
type input "Kerteh (KTE)"
type input "Sultan [PERSON_NAME] [PERSON_NAME] (SZB)"
type input "Kerteh (KTE)"
type input "Sultan [PERSON_NAME] [PERSON_NAME] (SZB)"
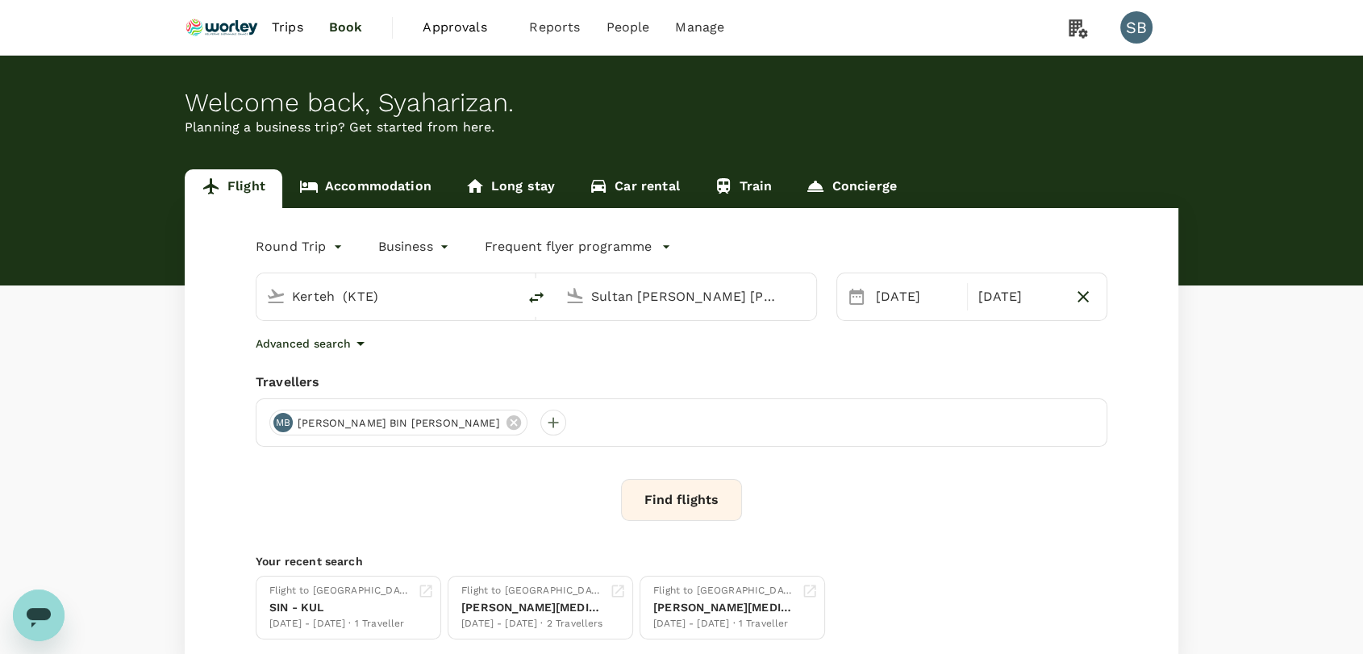
click at [871, 186] on link "Concierge" at bounding box center [851, 188] width 124 height 39
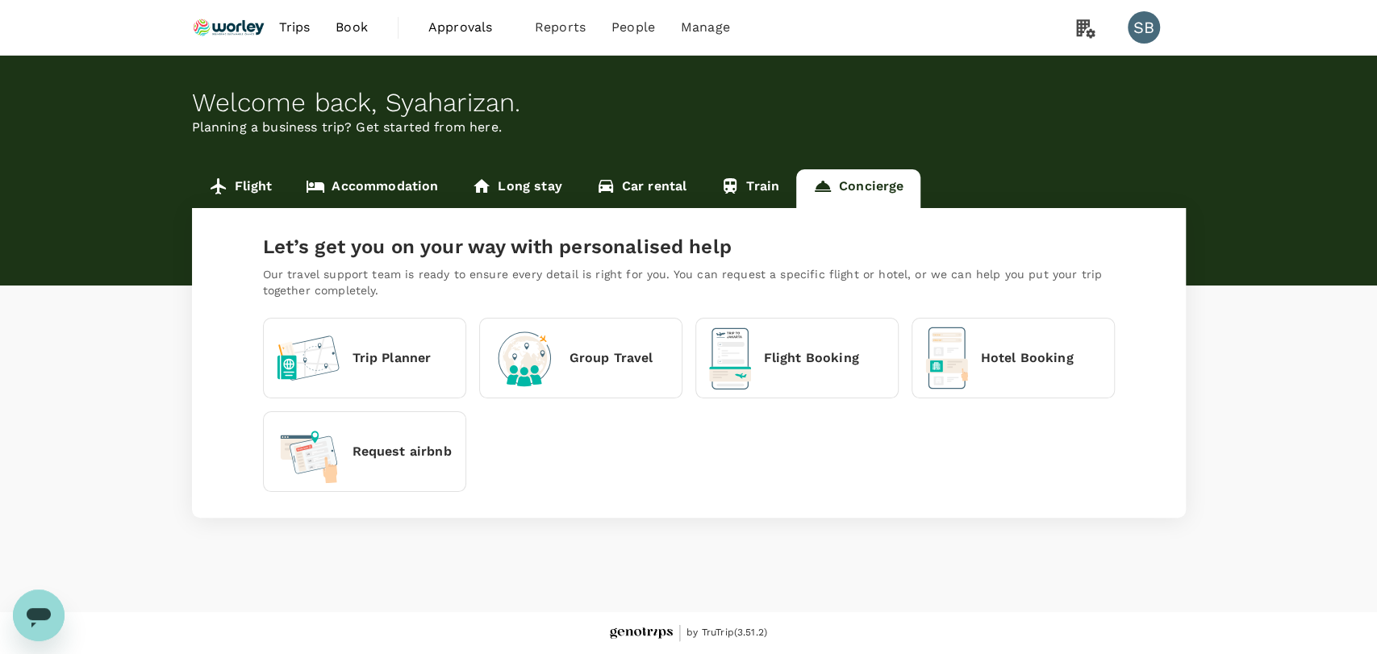
click at [920, 363] on div "Hotel Booking" at bounding box center [1013, 358] width 203 height 81
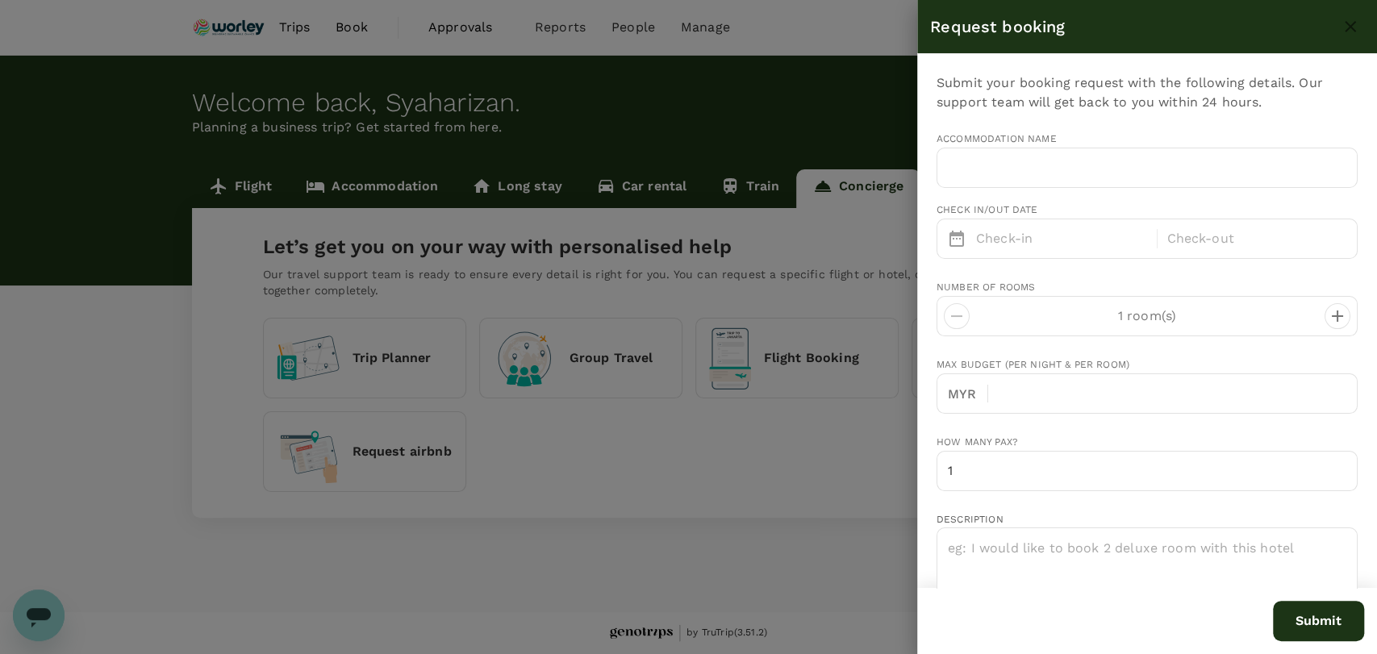
click at [719, 502] on div at bounding box center [688, 327] width 1377 height 654
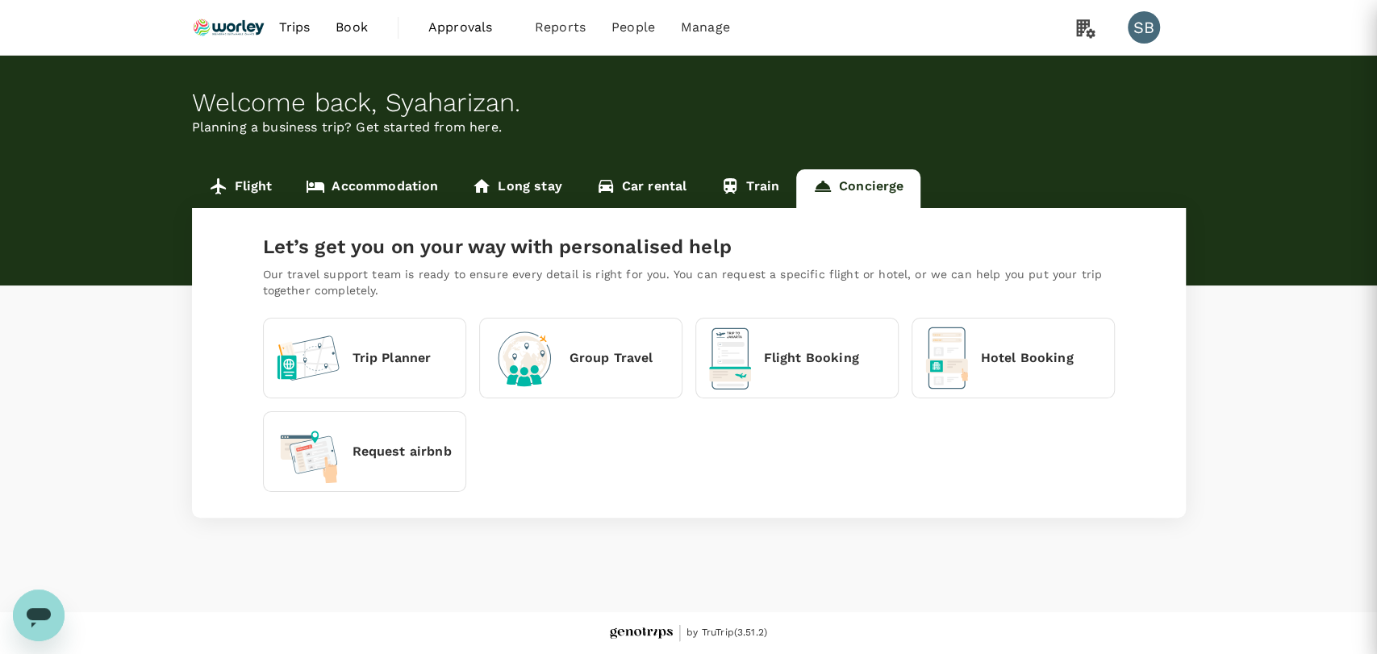
type input "[EMAIL_ADDRESS][DOMAIN_NAME]"
type input "60"
type input "132278410"
click at [986, 360] on p "Hotel Booking" at bounding box center [1027, 358] width 93 height 19
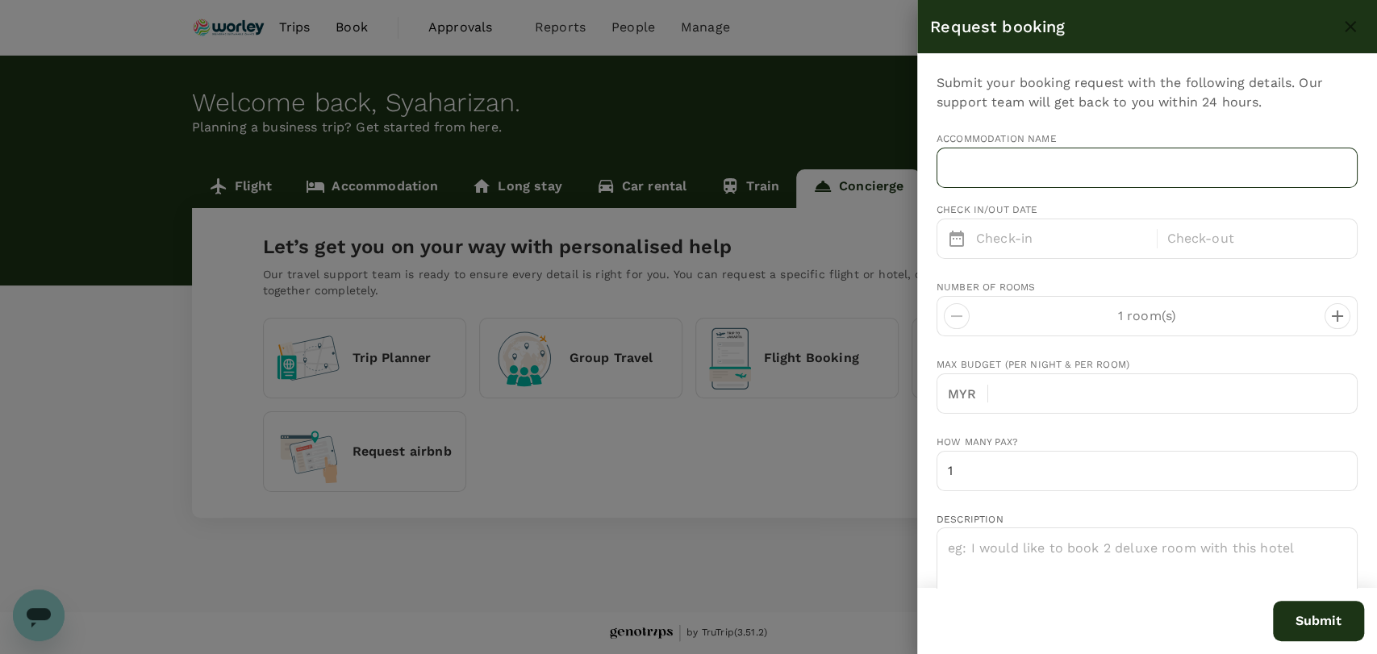
click at [1062, 163] on input "text" at bounding box center [1147, 168] width 421 height 40
paste input "Ji Hotel Weihai [GEOGRAPHIC_DATA]"
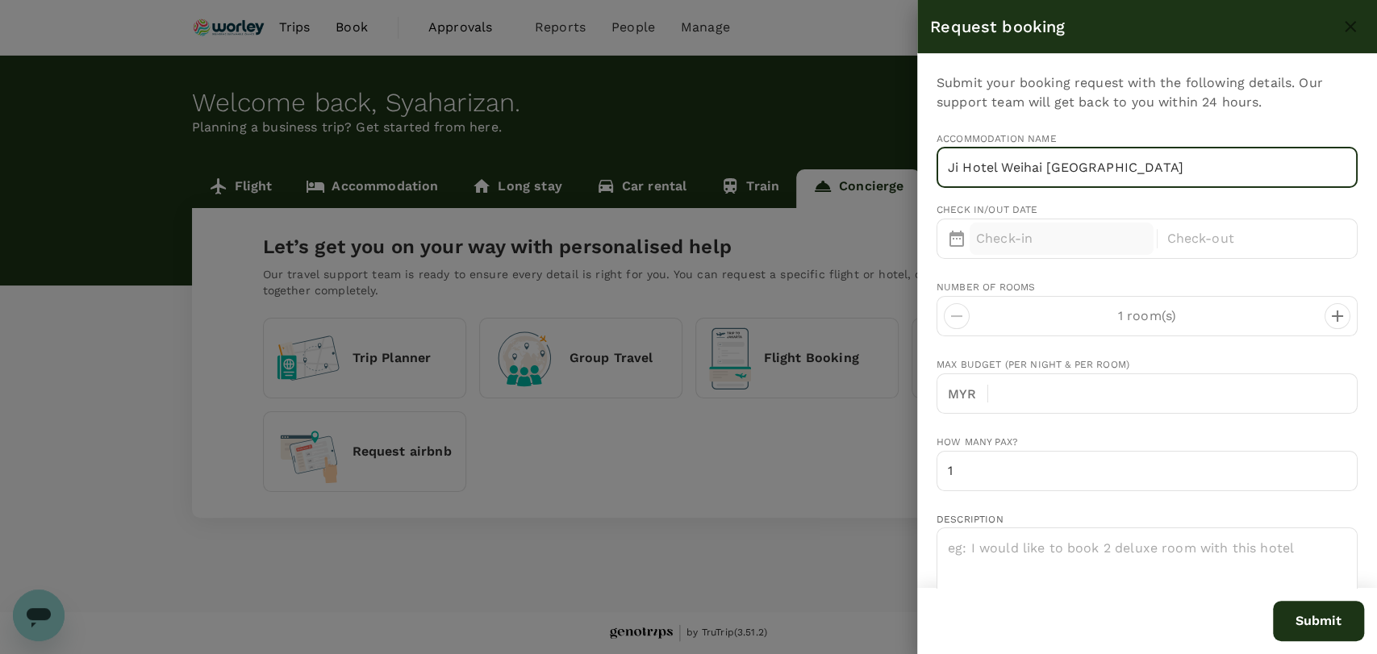
type input "Ji Hotel Weihai [GEOGRAPHIC_DATA]"
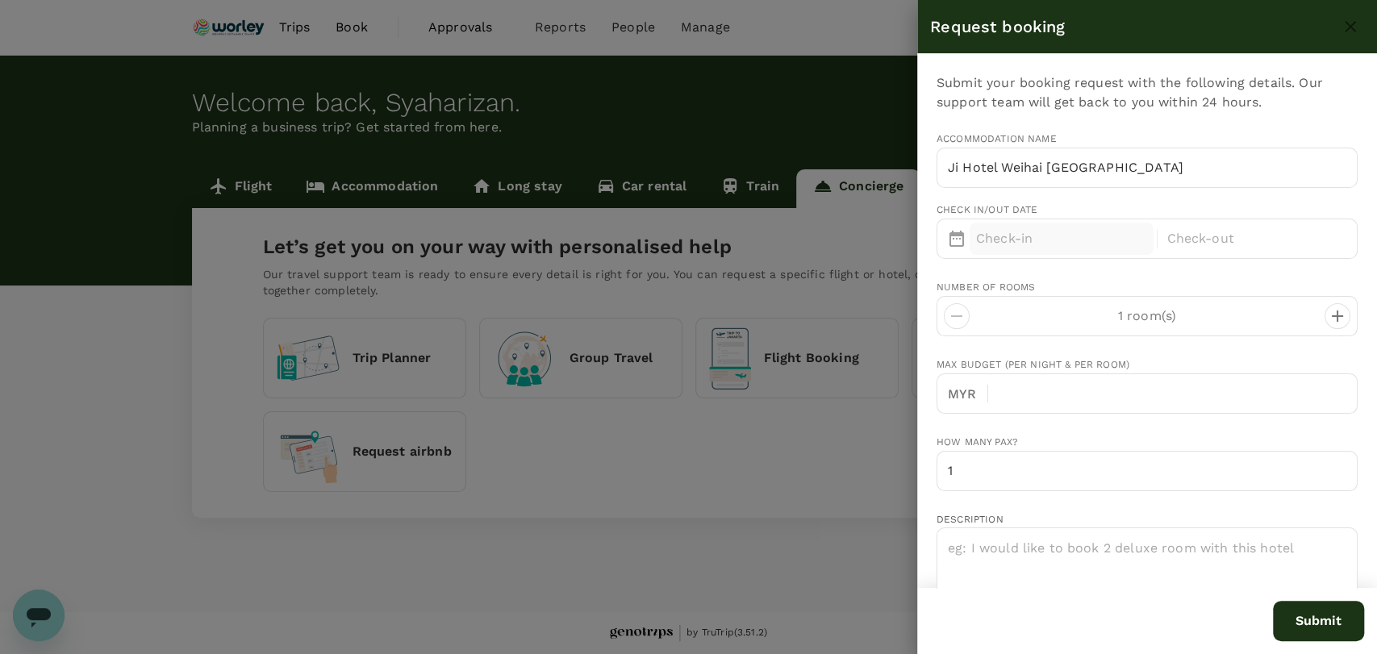
click at [1012, 240] on p "Check-in" at bounding box center [1061, 238] width 171 height 19
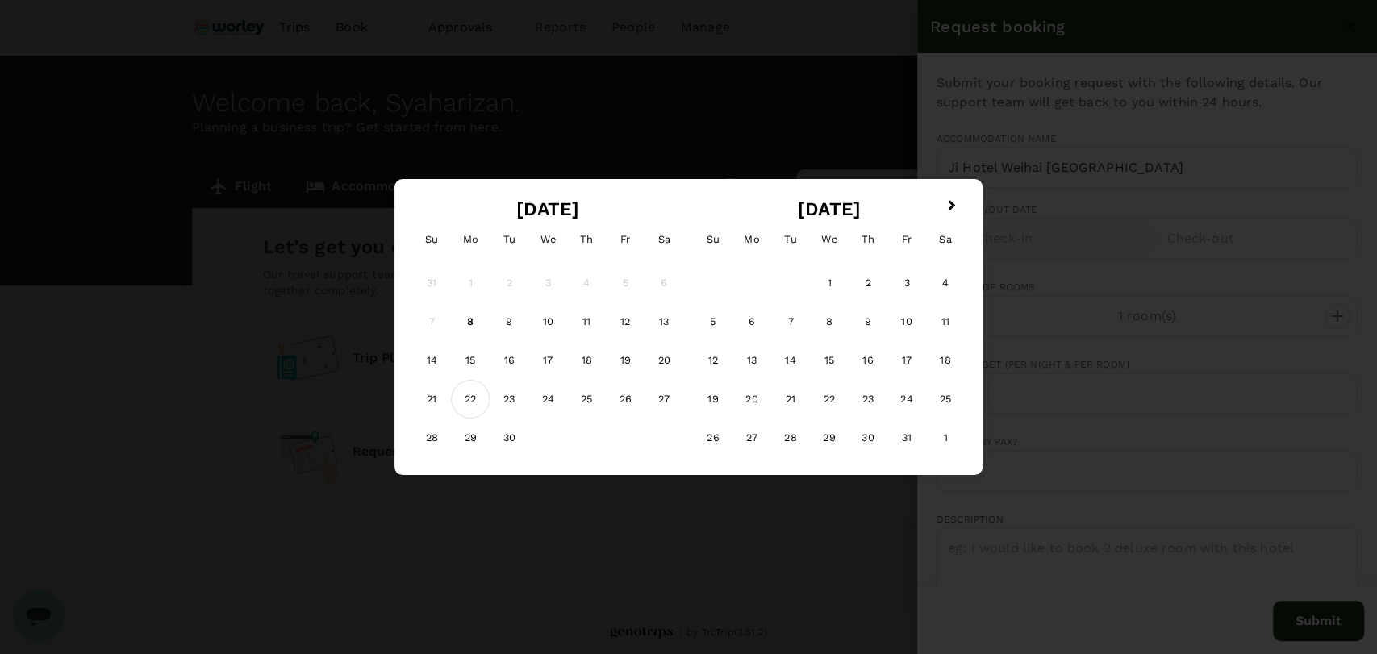
click at [481, 403] on div "22" at bounding box center [470, 399] width 39 height 39
click at [549, 403] on div "24" at bounding box center [547, 399] width 39 height 39
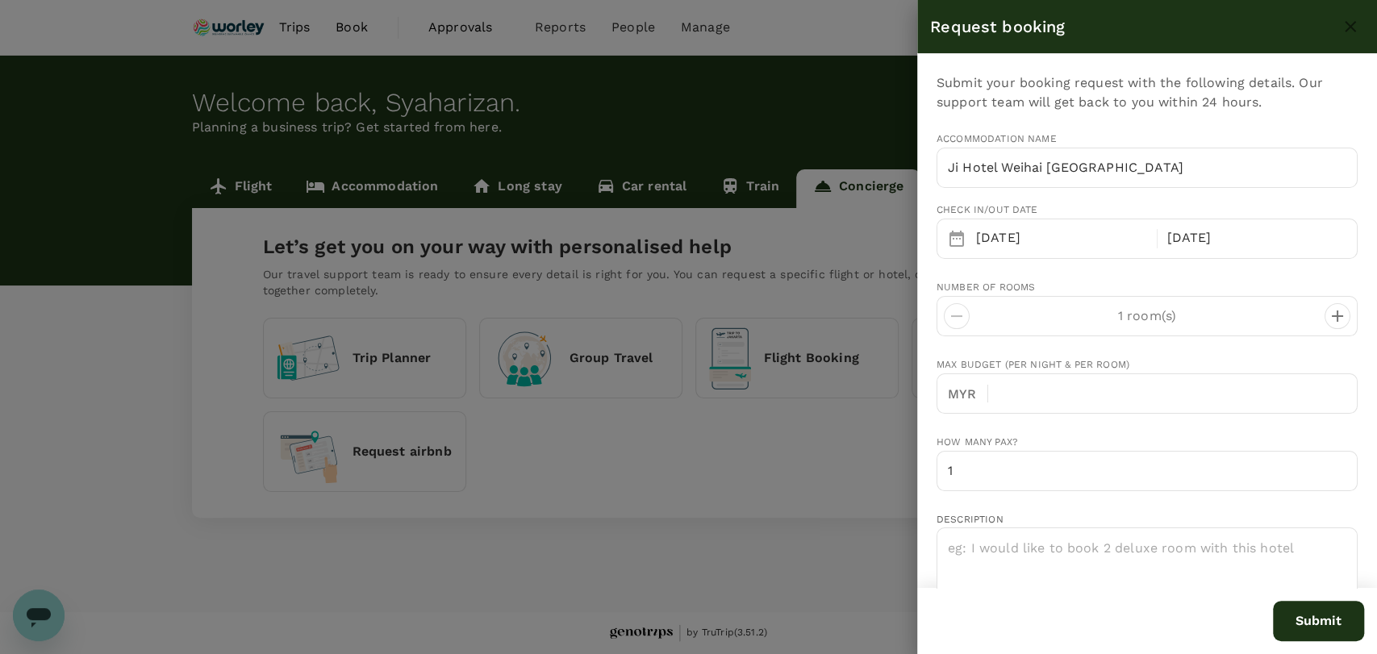
click at [1332, 311] on icon "decrease" at bounding box center [1337, 316] width 11 height 11
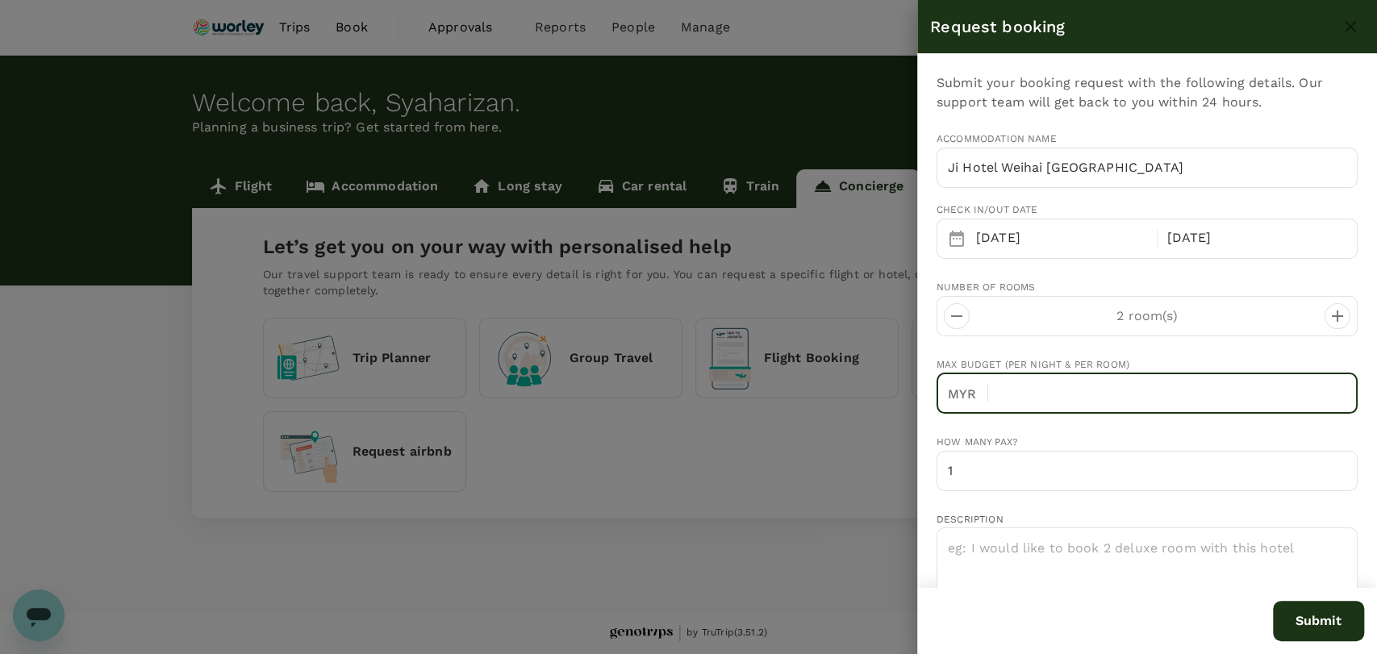
click at [1159, 390] on input "text" at bounding box center [1179, 394] width 357 height 40
type input "200"
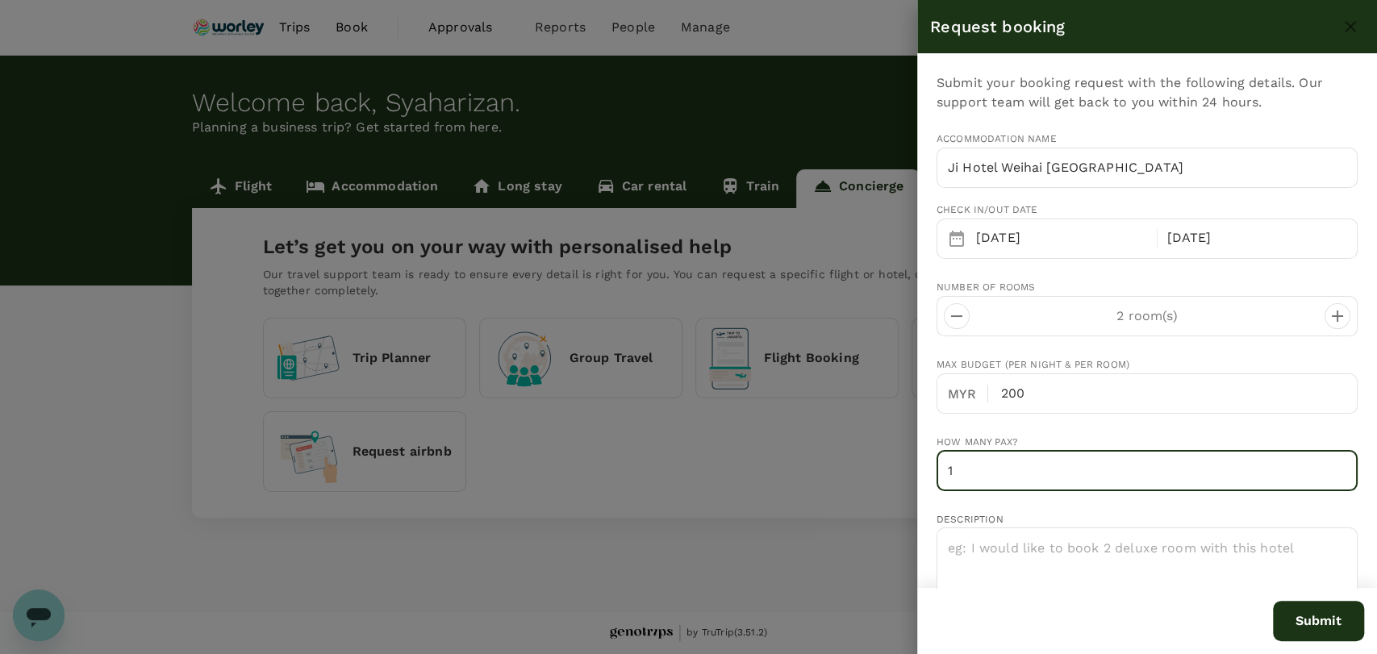
click at [1104, 460] on input "1" at bounding box center [1147, 471] width 421 height 40
type input "2"
click at [1325, 457] on input "2" at bounding box center [1147, 471] width 421 height 40
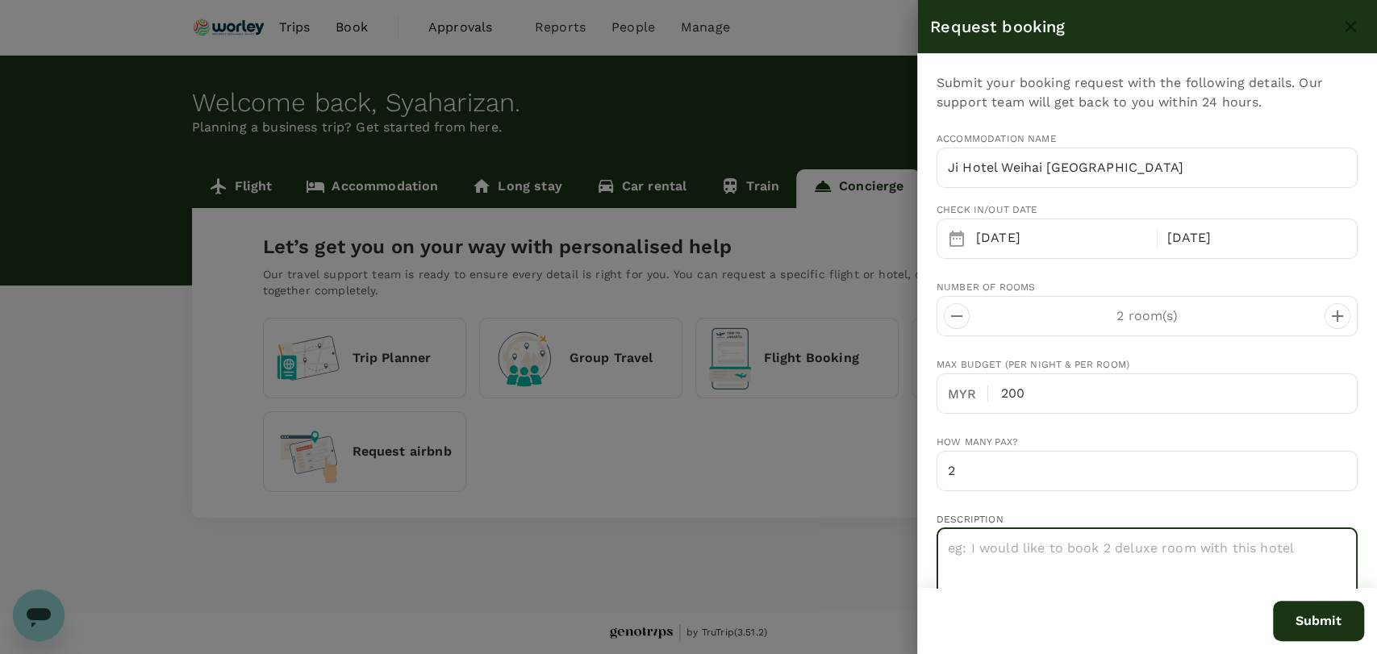
click at [1002, 539] on textarea at bounding box center [1147, 594] width 421 height 133
paste textarea "Traveler Name (updated in the portal) : 1- [PERSON_NAME] 2- [PERSON_NAME] BIN […"
click at [944, 536] on textarea "Traveler Name (updated in the portal) : 1- [PERSON_NAME] 2- [PERSON_NAME] BIN […" at bounding box center [1147, 594] width 421 height 133
type textarea "Please quote room with breakfast Traveler Name (updated in the portal) : 1- [PE…"
click at [1325, 626] on button "Submit" at bounding box center [1318, 621] width 91 height 40
